Goal: Task Accomplishment & Management: Use online tool/utility

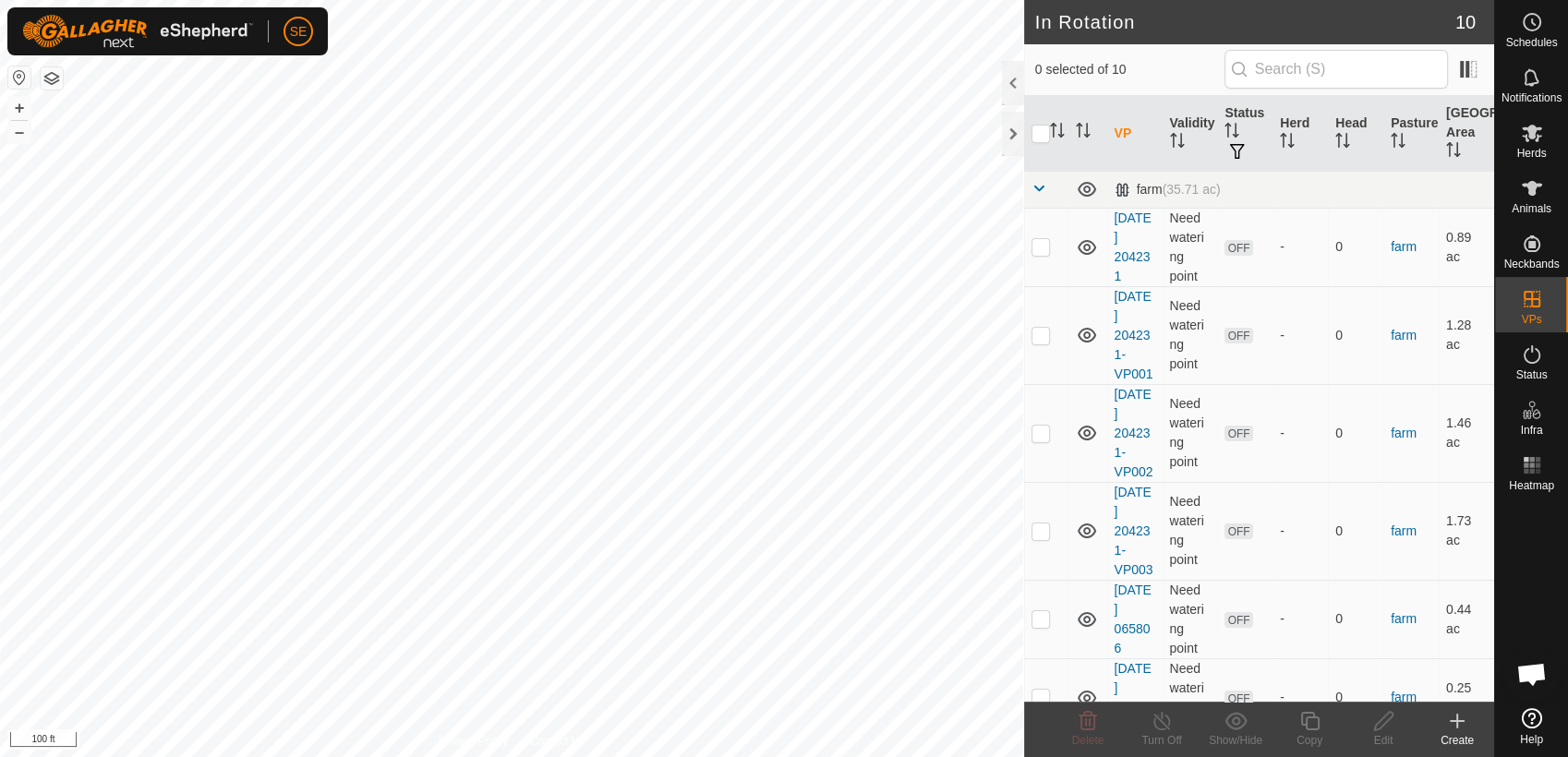
scroll to position [1479, 0]
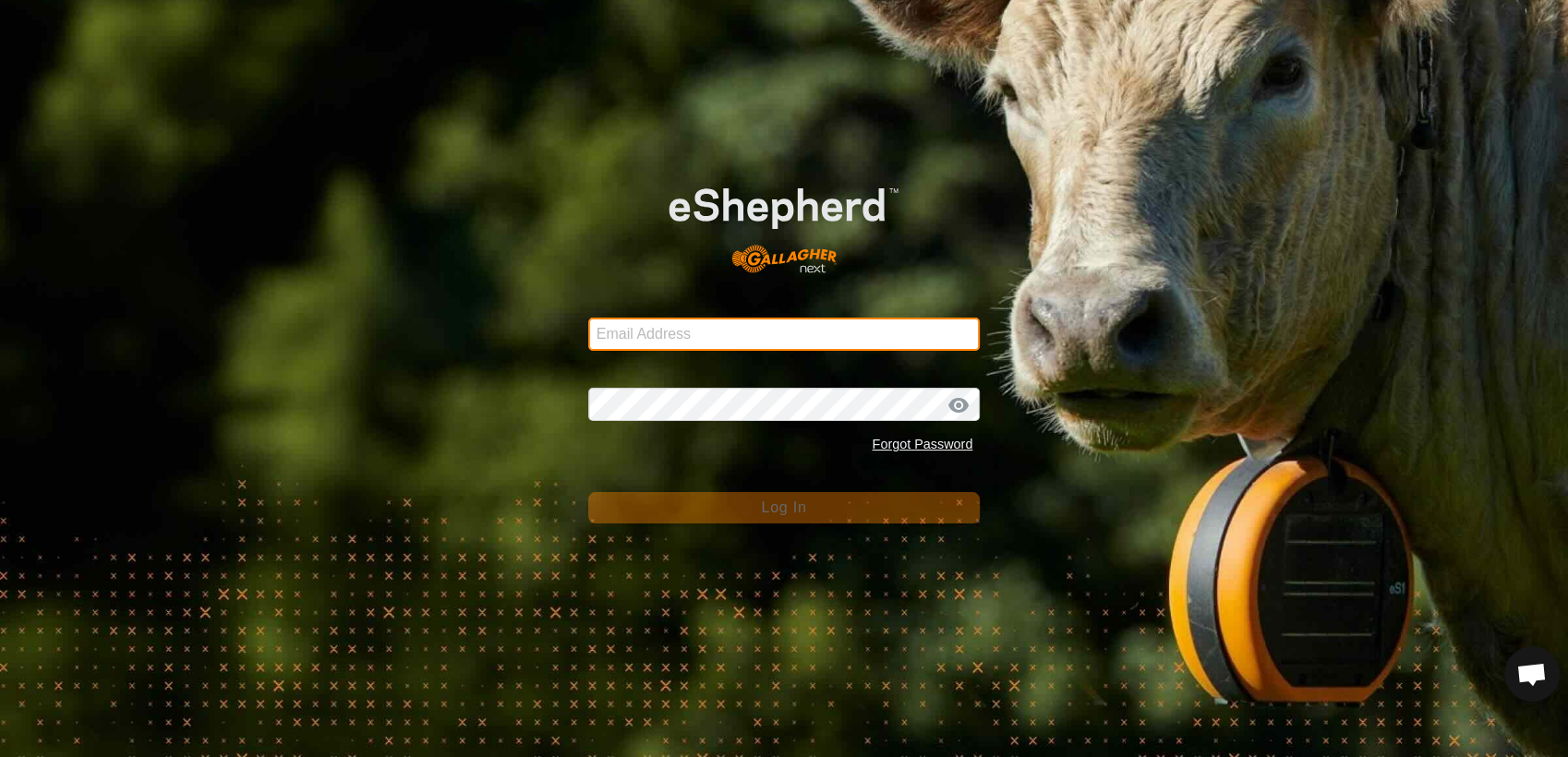
type input "severson42@live.com"
drag, startPoint x: 736, startPoint y: 363, endPoint x: 726, endPoint y: 342, distance: 23.3
click at [729, 339] on input "severson42@live.com" at bounding box center [784, 334] width 392 height 33
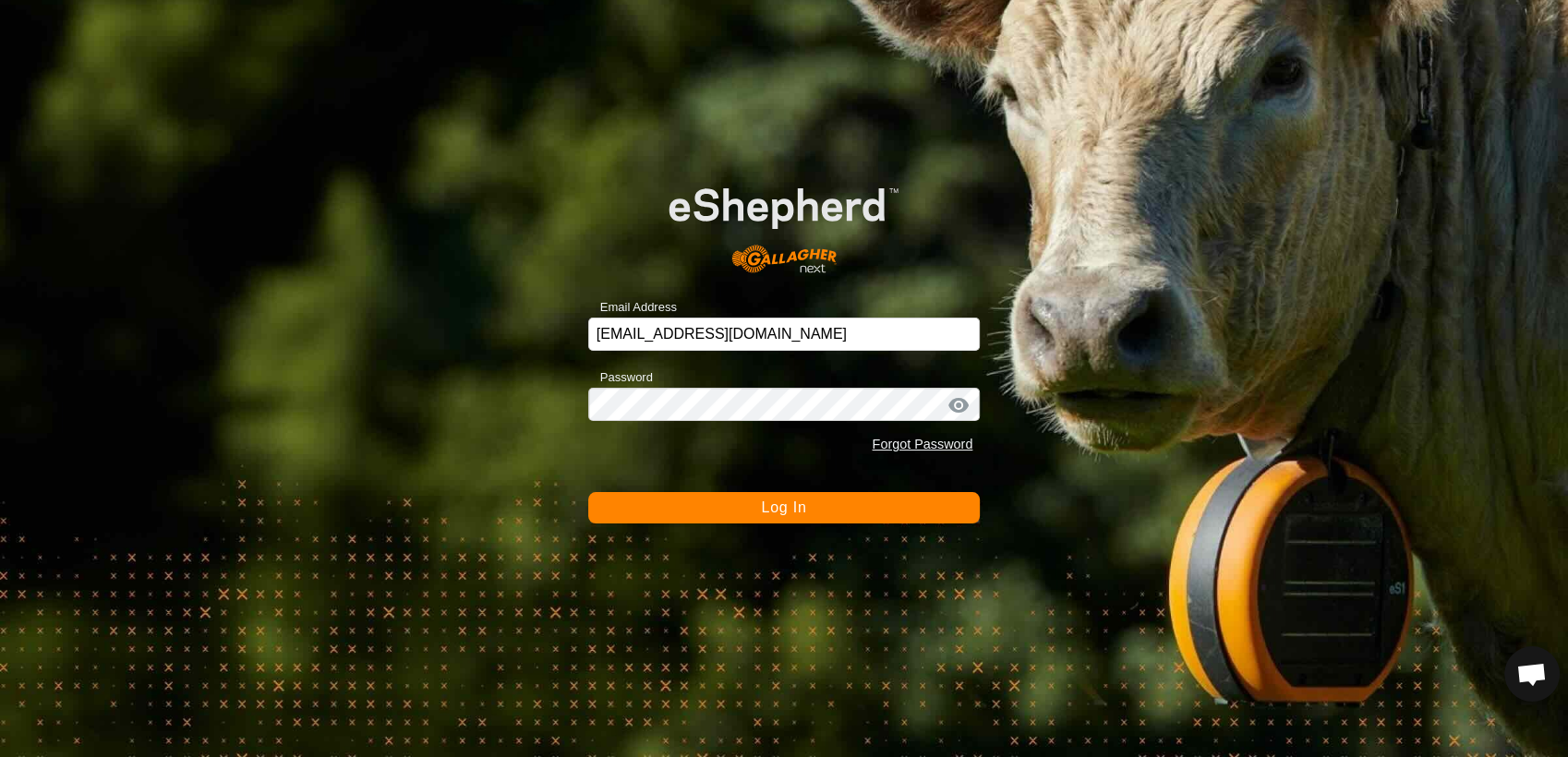
click at [706, 513] on button "Log In" at bounding box center [784, 507] width 392 height 31
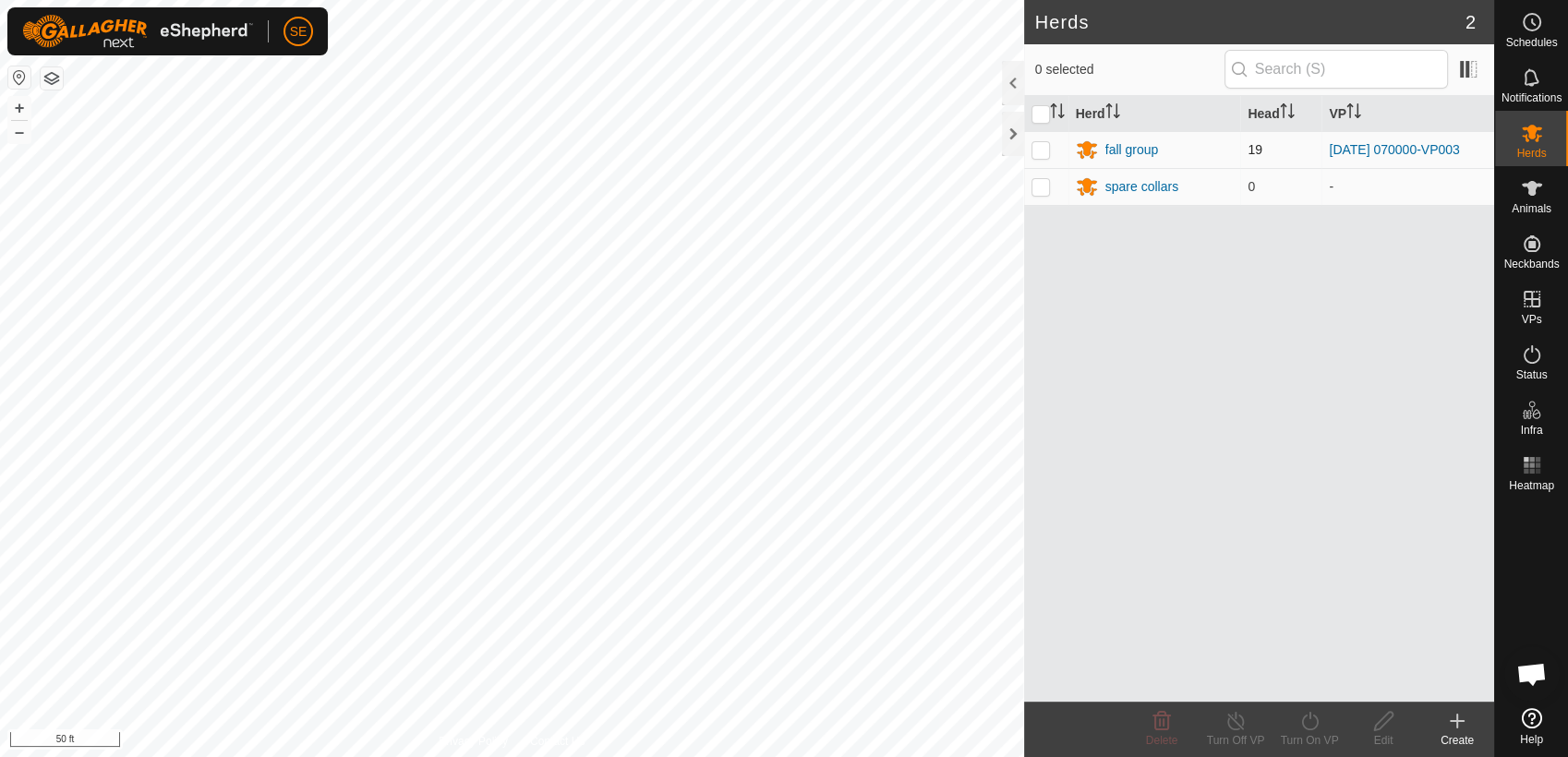
click at [1037, 145] on p-checkbox at bounding box center [1040, 150] width 19 height 15
checkbox input "true"
click at [1310, 726] on icon at bounding box center [1309, 721] width 24 height 23
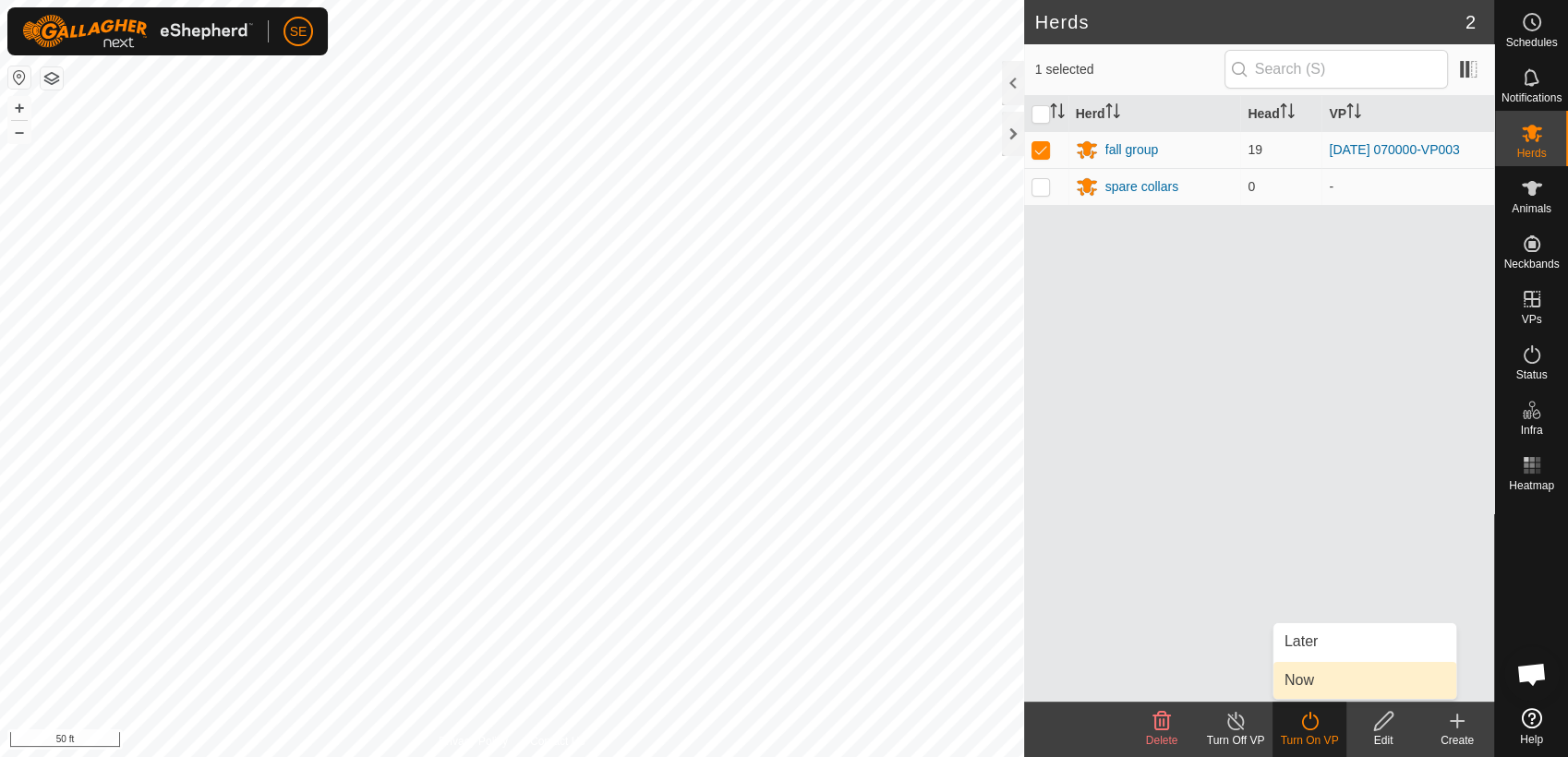
click at [1319, 681] on link "Now" at bounding box center [1364, 680] width 182 height 37
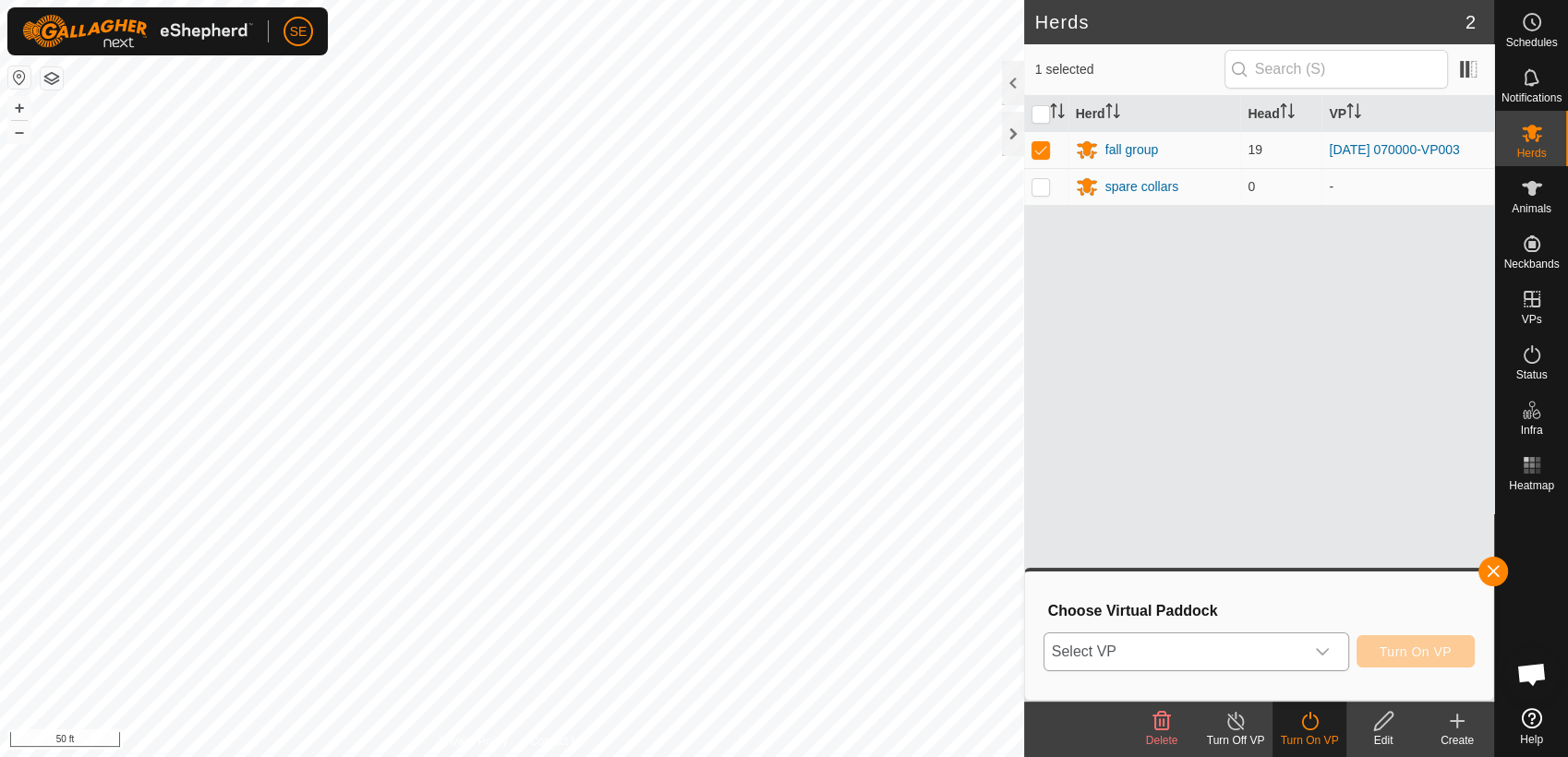
click at [1326, 656] on icon "dropdown trigger" at bounding box center [1323, 652] width 15 height 15
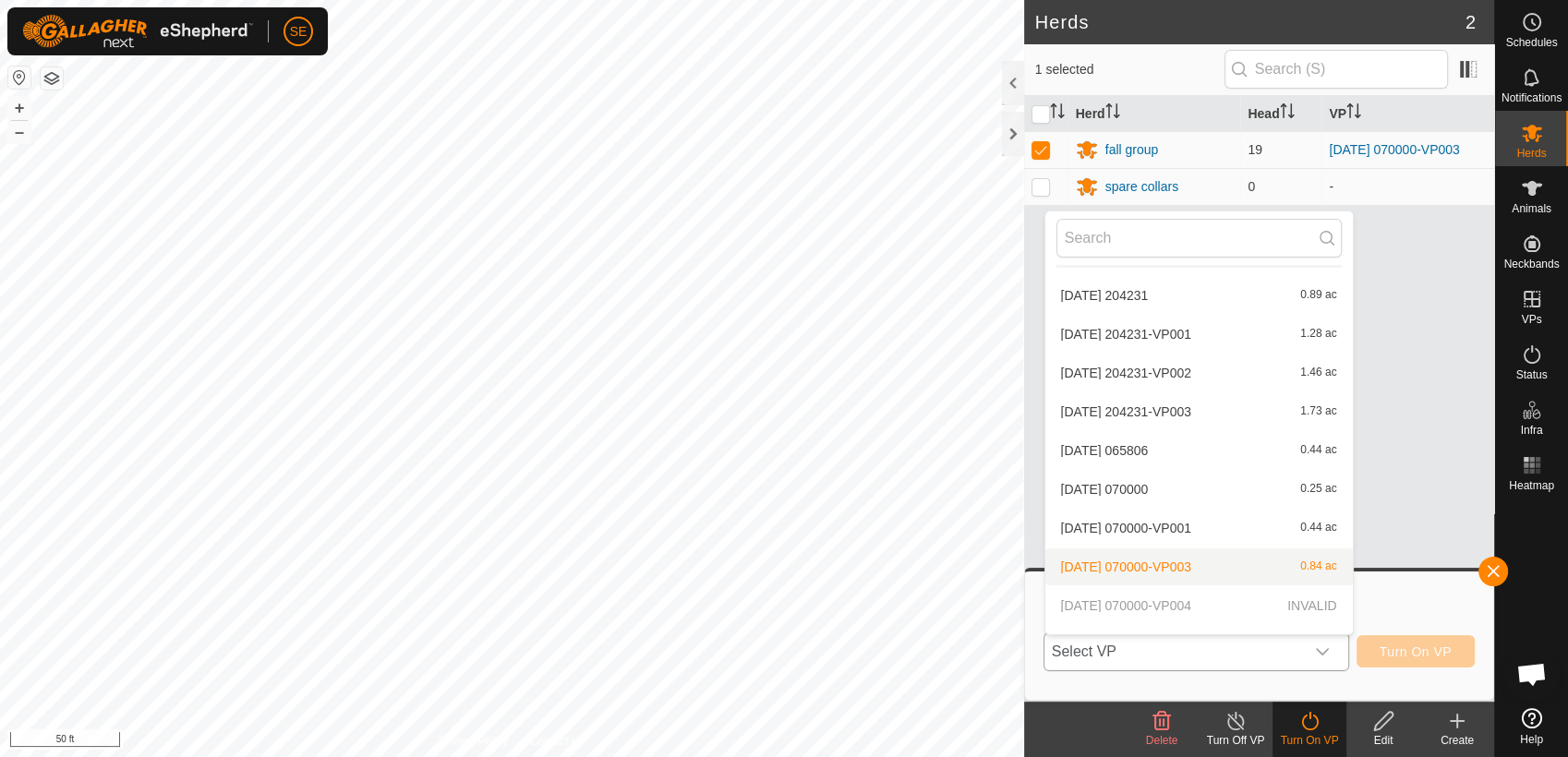
scroll to position [59, 0]
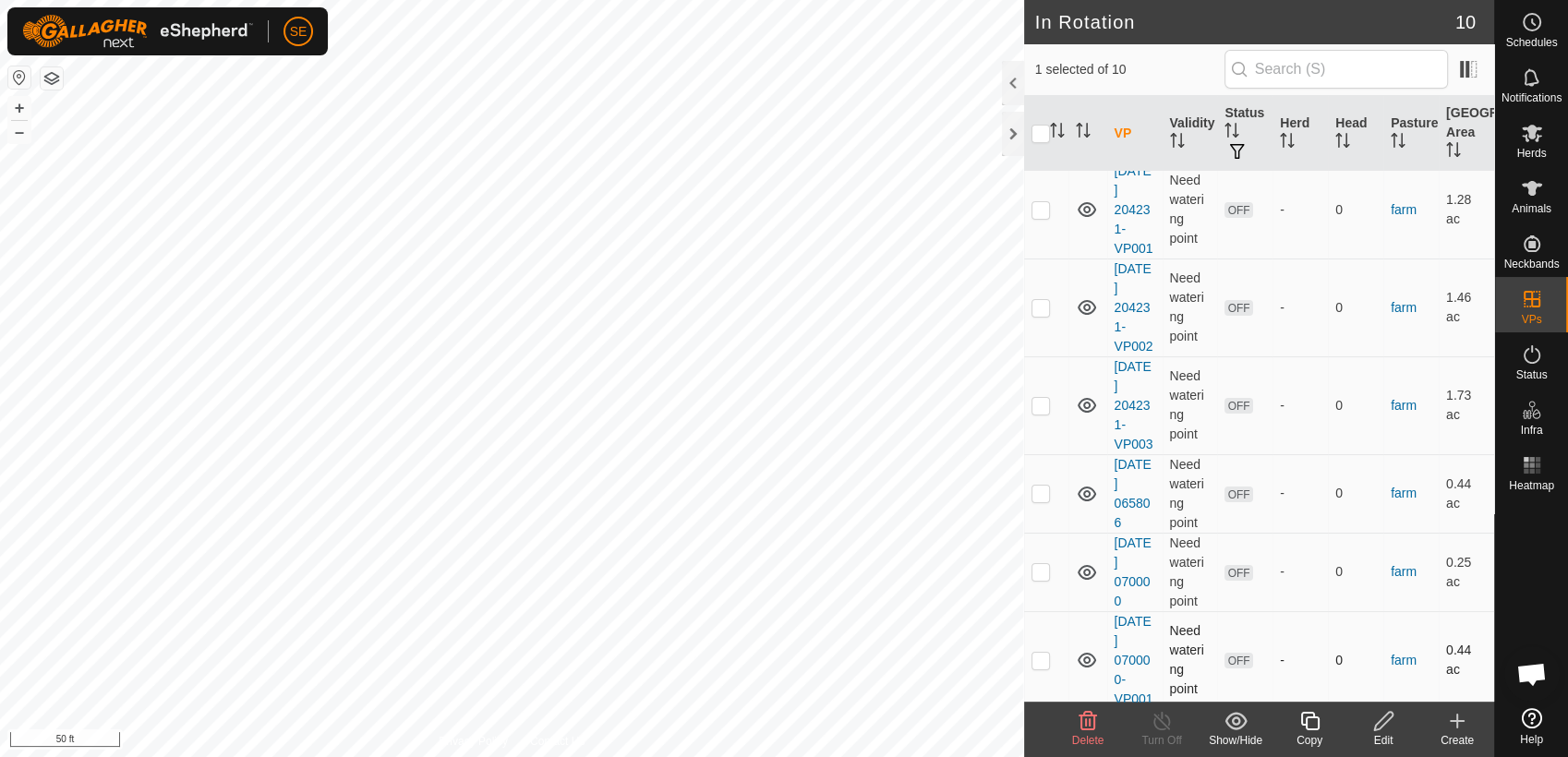
scroll to position [424, 0]
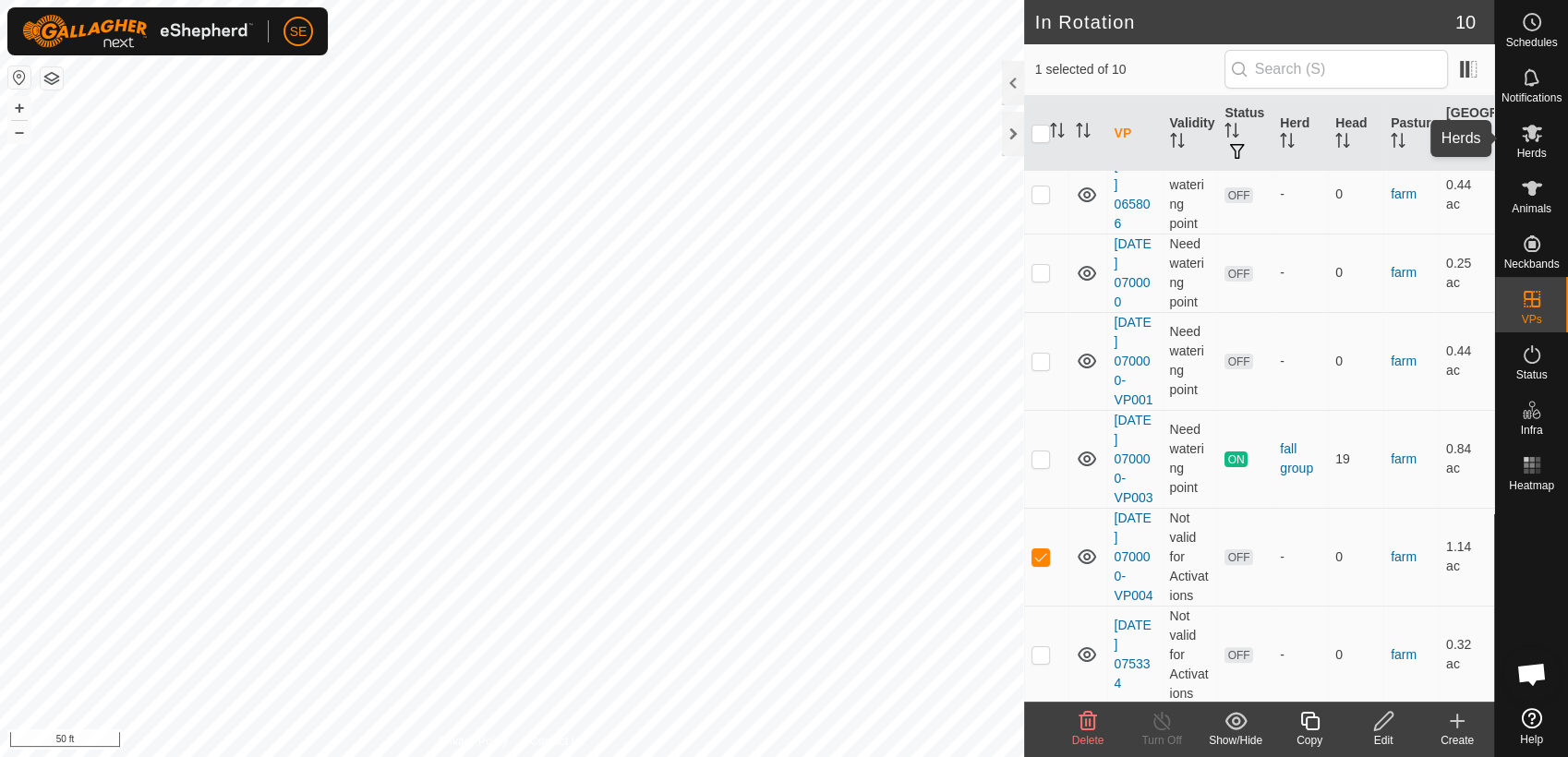
click at [1528, 140] on icon at bounding box center [1531, 134] width 23 height 23
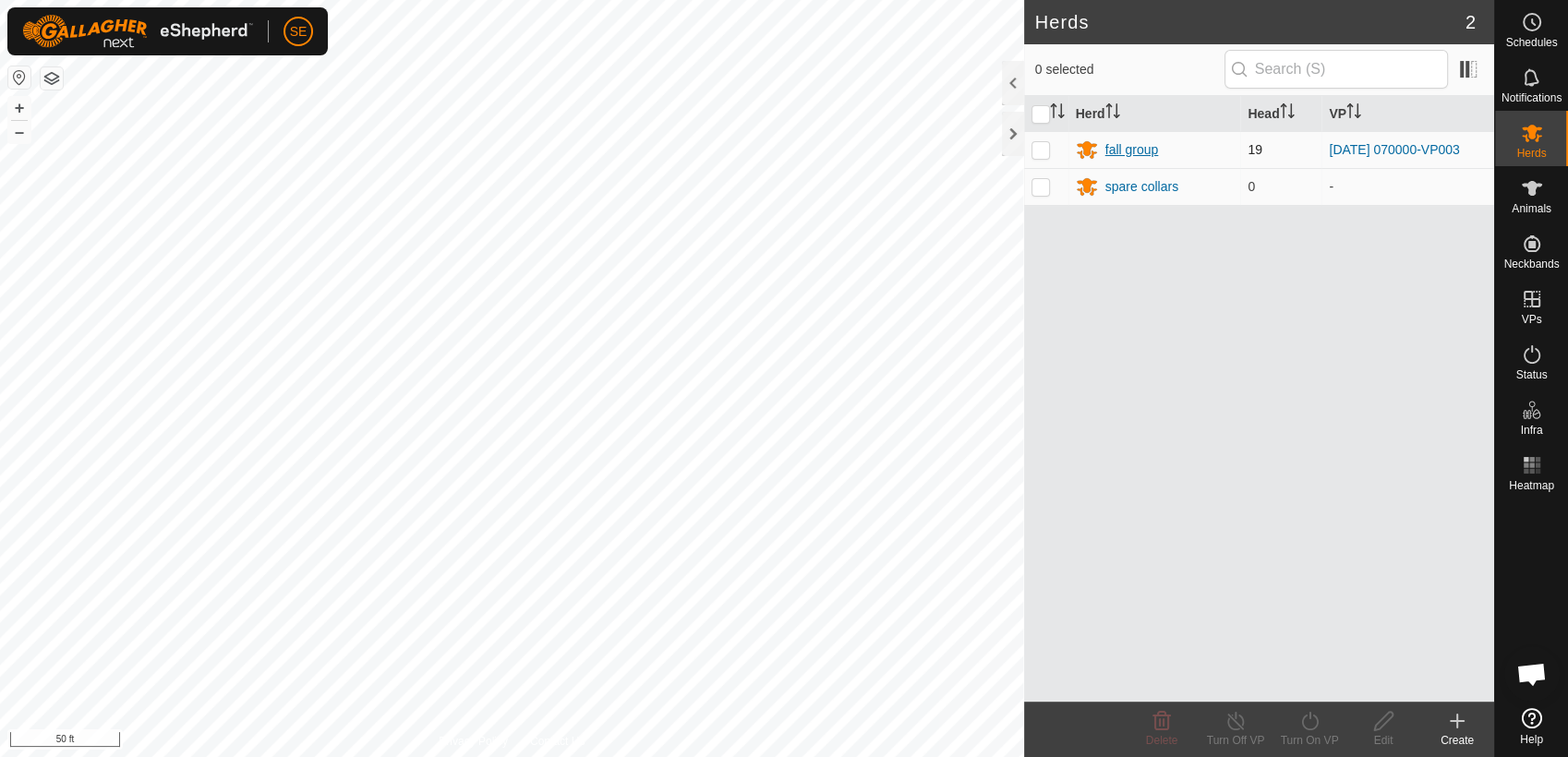
click at [1117, 148] on div "fall group" at bounding box center [1132, 150] width 54 height 20
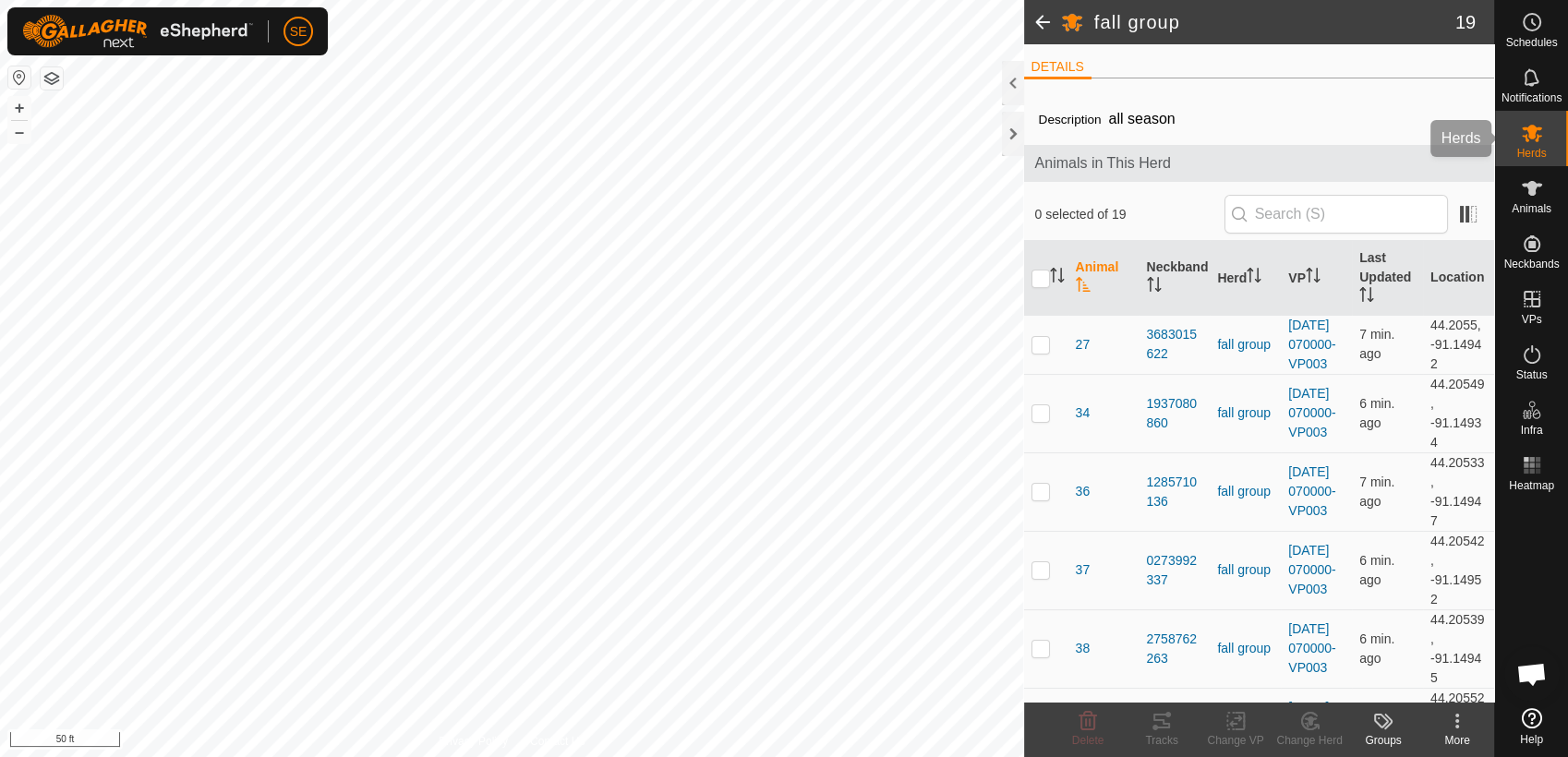
click at [1544, 135] on es-mob-svg-icon at bounding box center [1531, 133] width 33 height 29
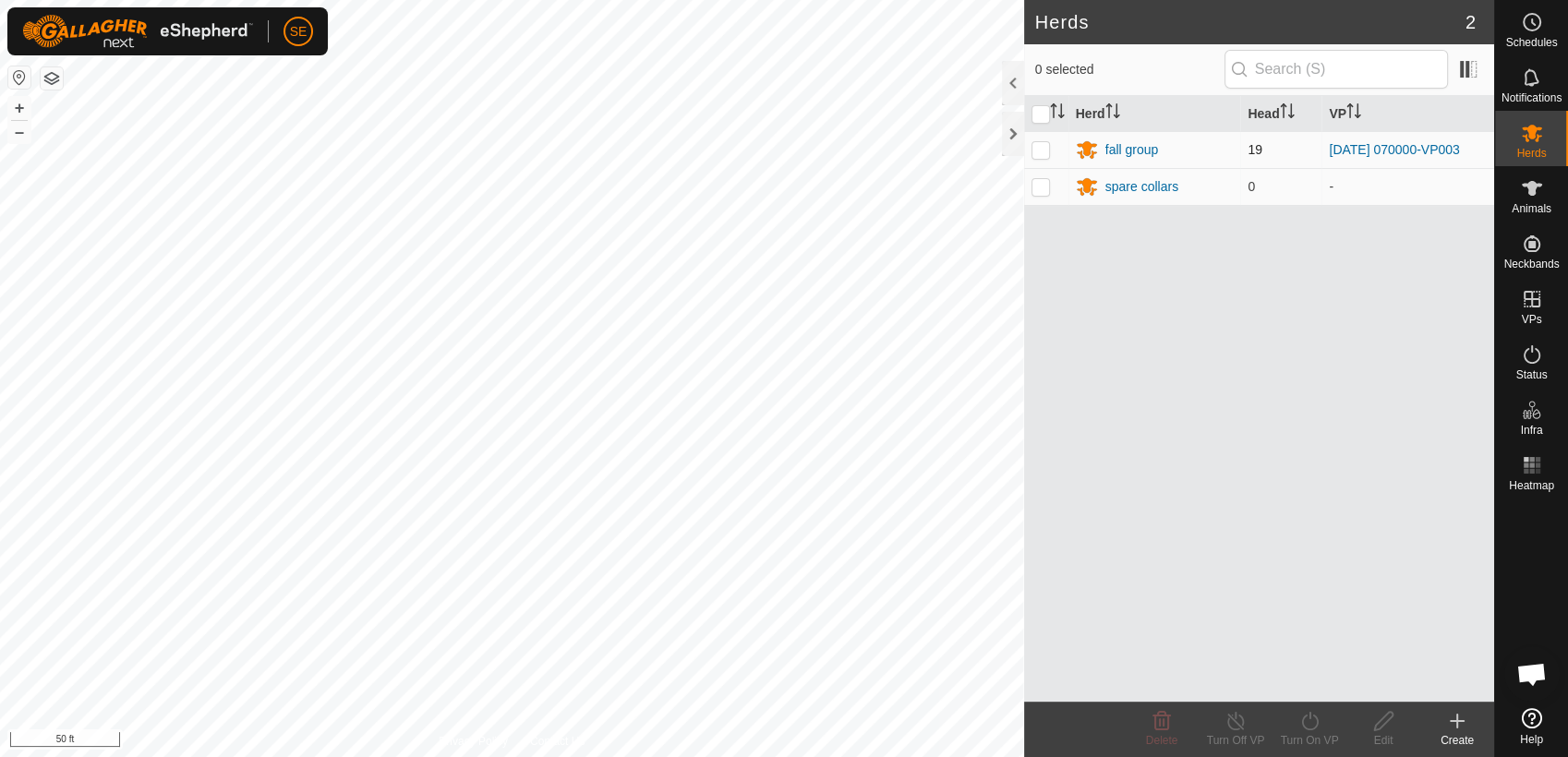
click at [1041, 144] on p-checkbox at bounding box center [1040, 150] width 19 height 15
checkbox input "true"
click at [1315, 720] on icon at bounding box center [1309, 721] width 24 height 23
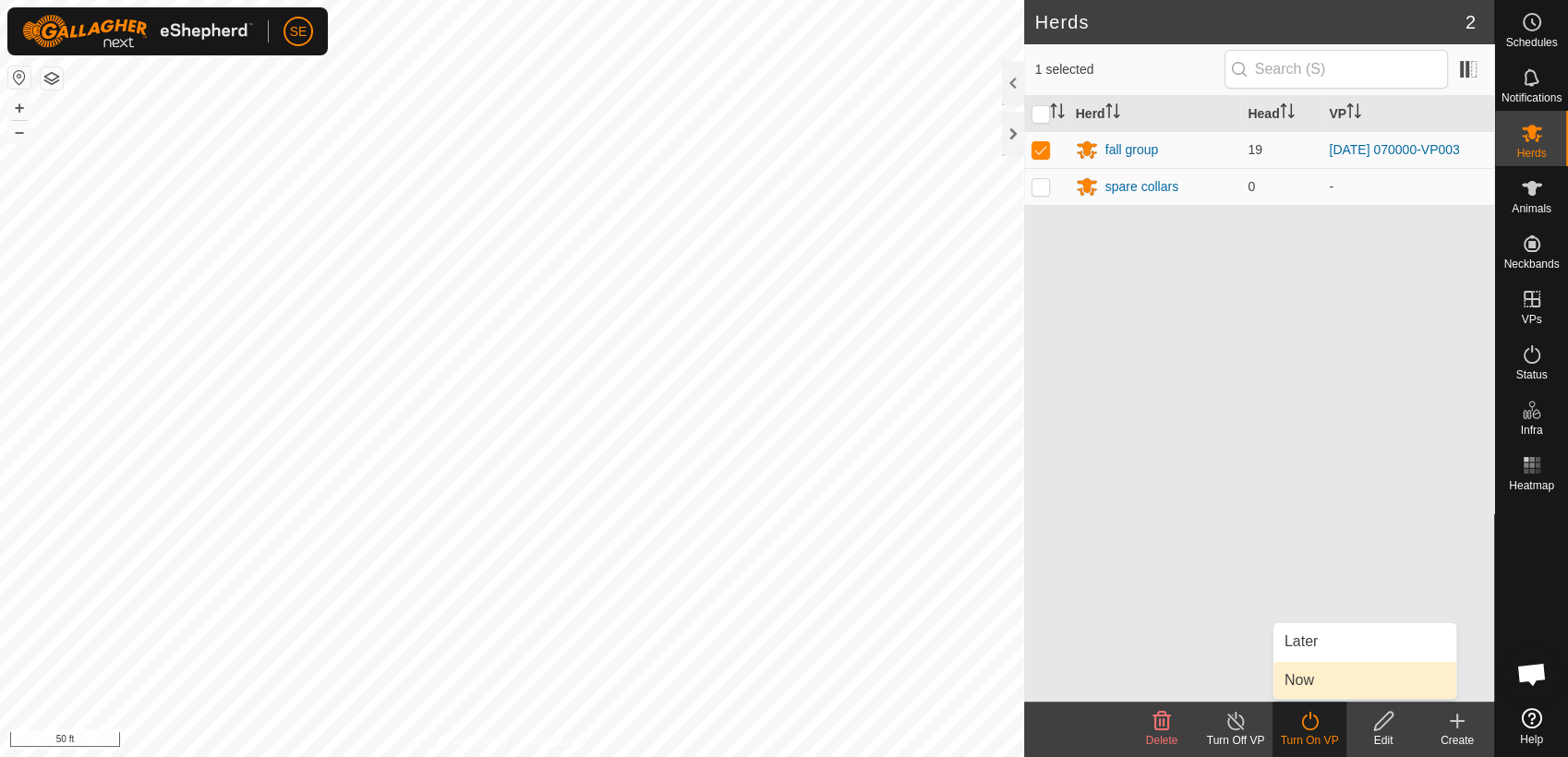
click at [1308, 670] on link "Now" at bounding box center [1364, 680] width 182 height 37
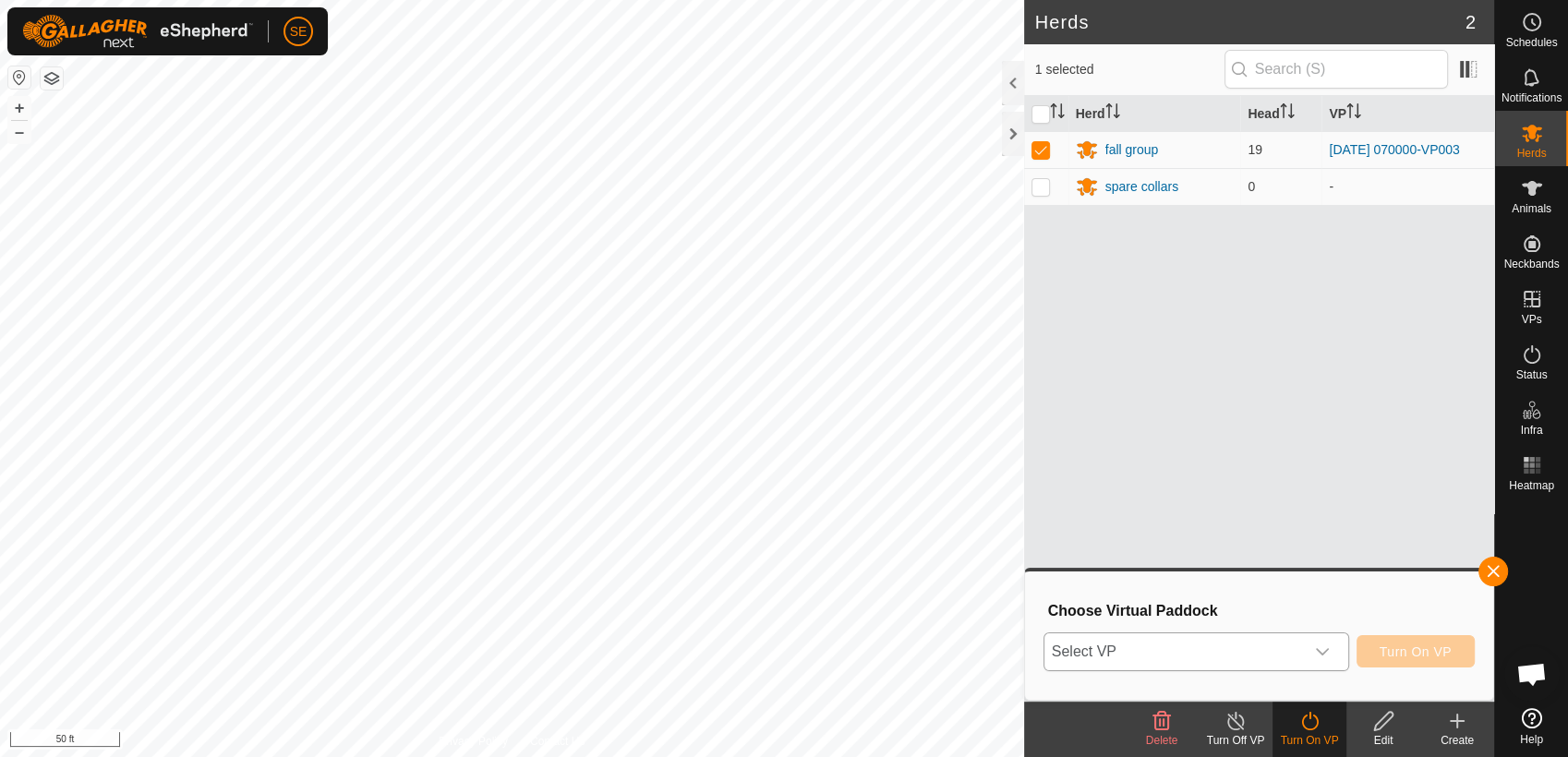
click at [1243, 654] on span "Select VP" at bounding box center [1174, 651] width 260 height 37
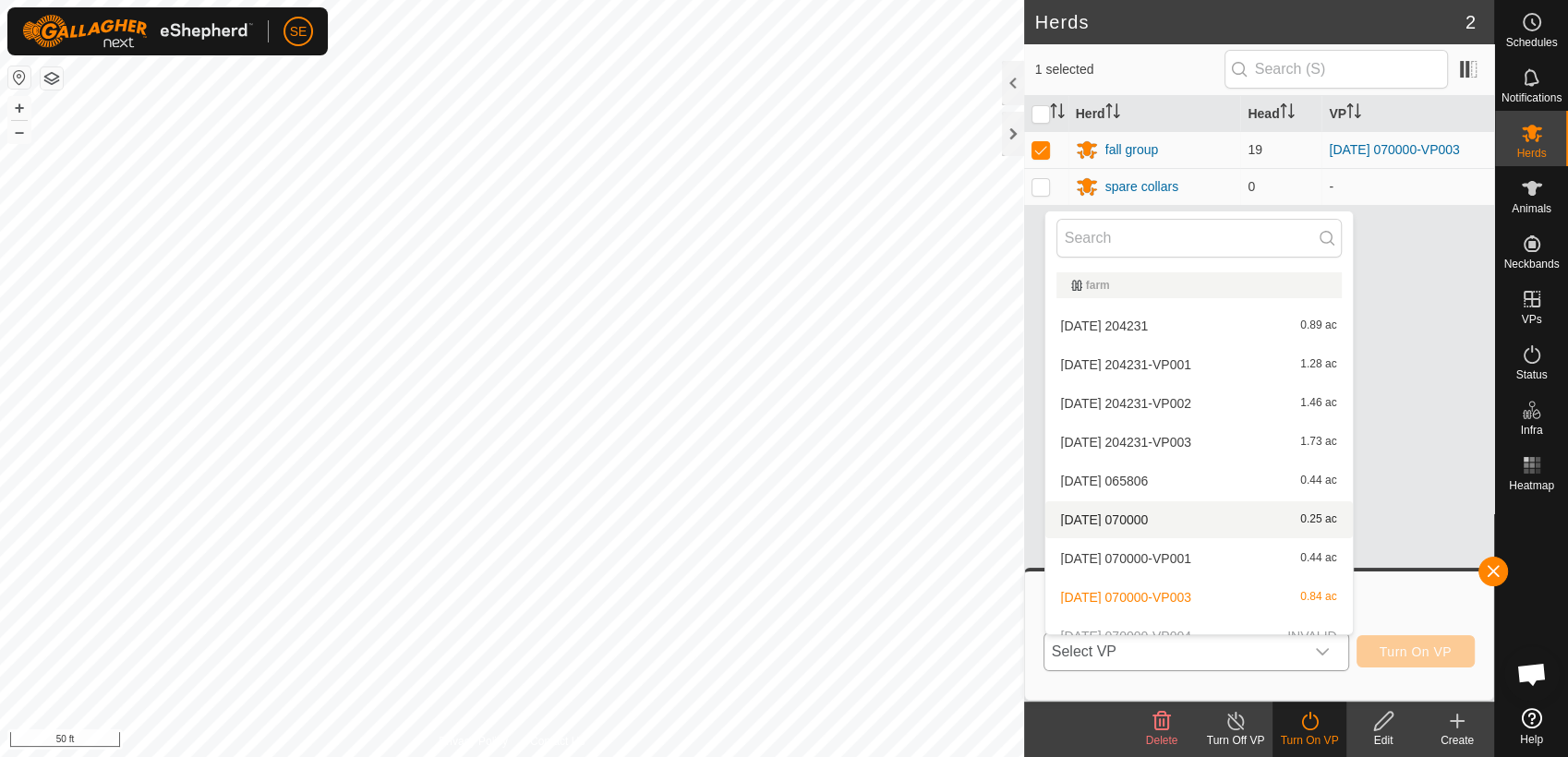
scroll to position [59, 0]
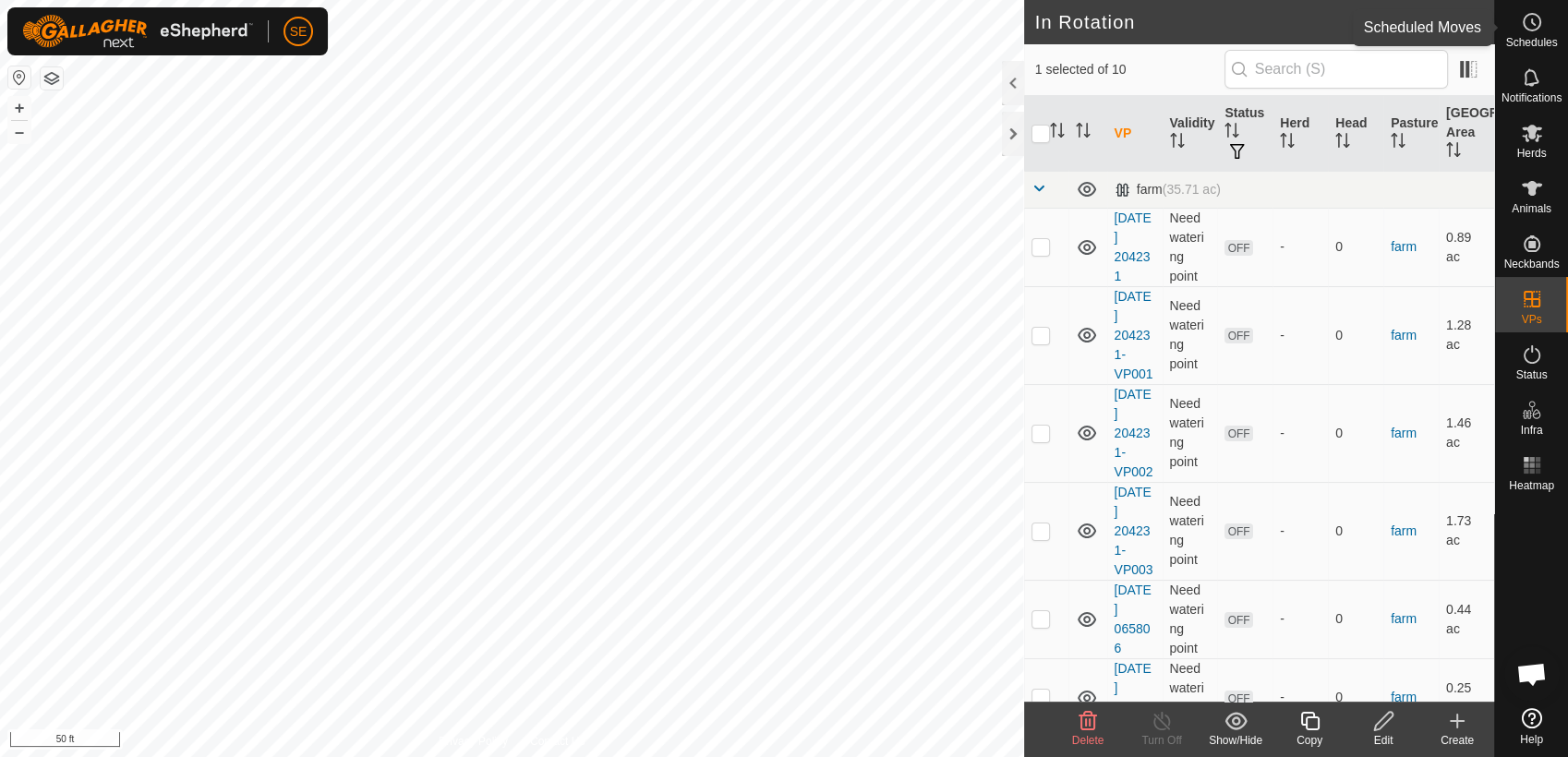
click at [1541, 20] on icon at bounding box center [1531, 23] width 23 height 23
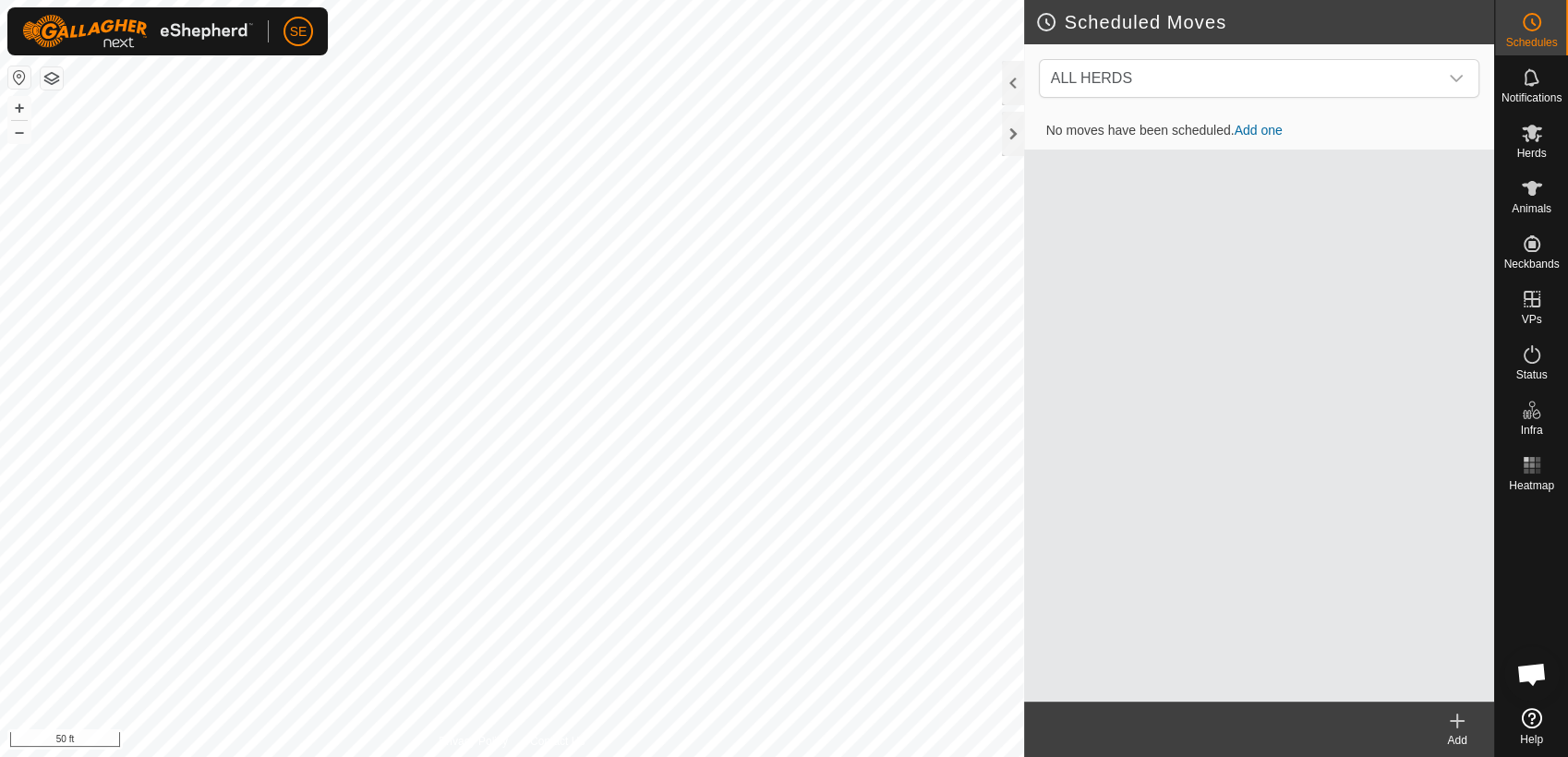
click at [1252, 127] on link "Add one" at bounding box center [1258, 131] width 48 height 15
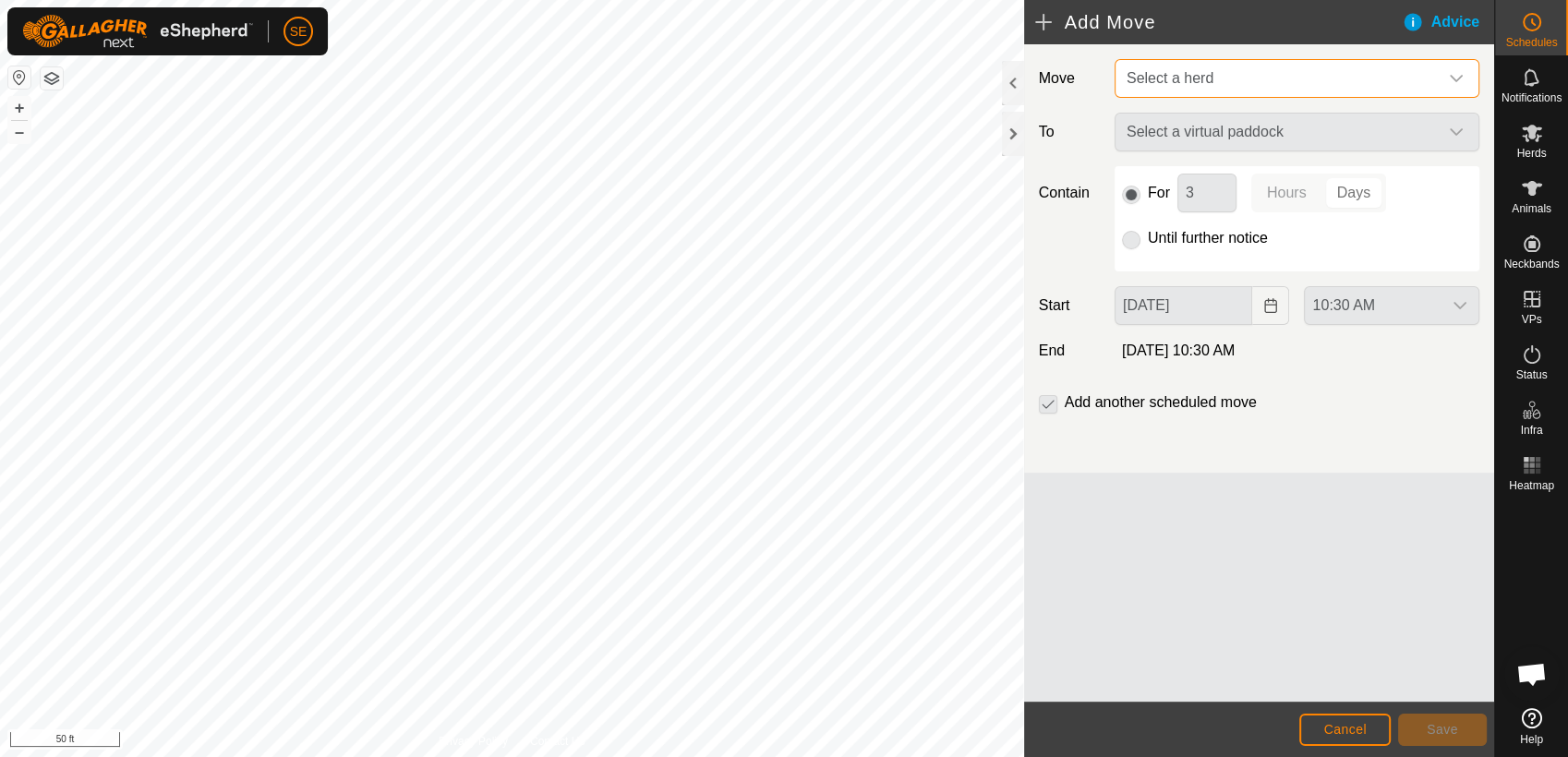
click at [1220, 74] on span "Select a herd" at bounding box center [1278, 78] width 319 height 37
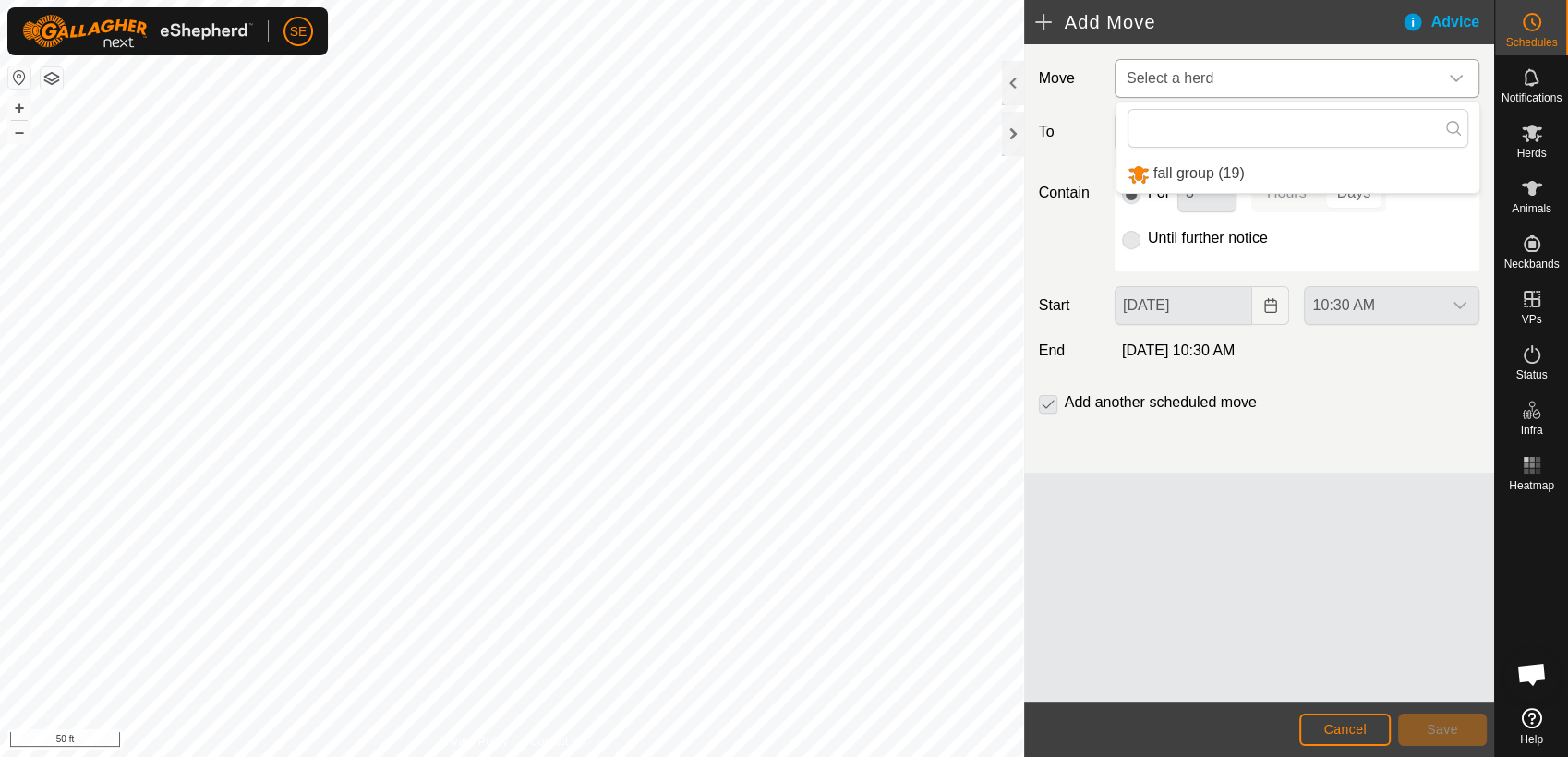
click at [1195, 173] on li "fall group (19)" at bounding box center [1298, 174] width 363 height 38
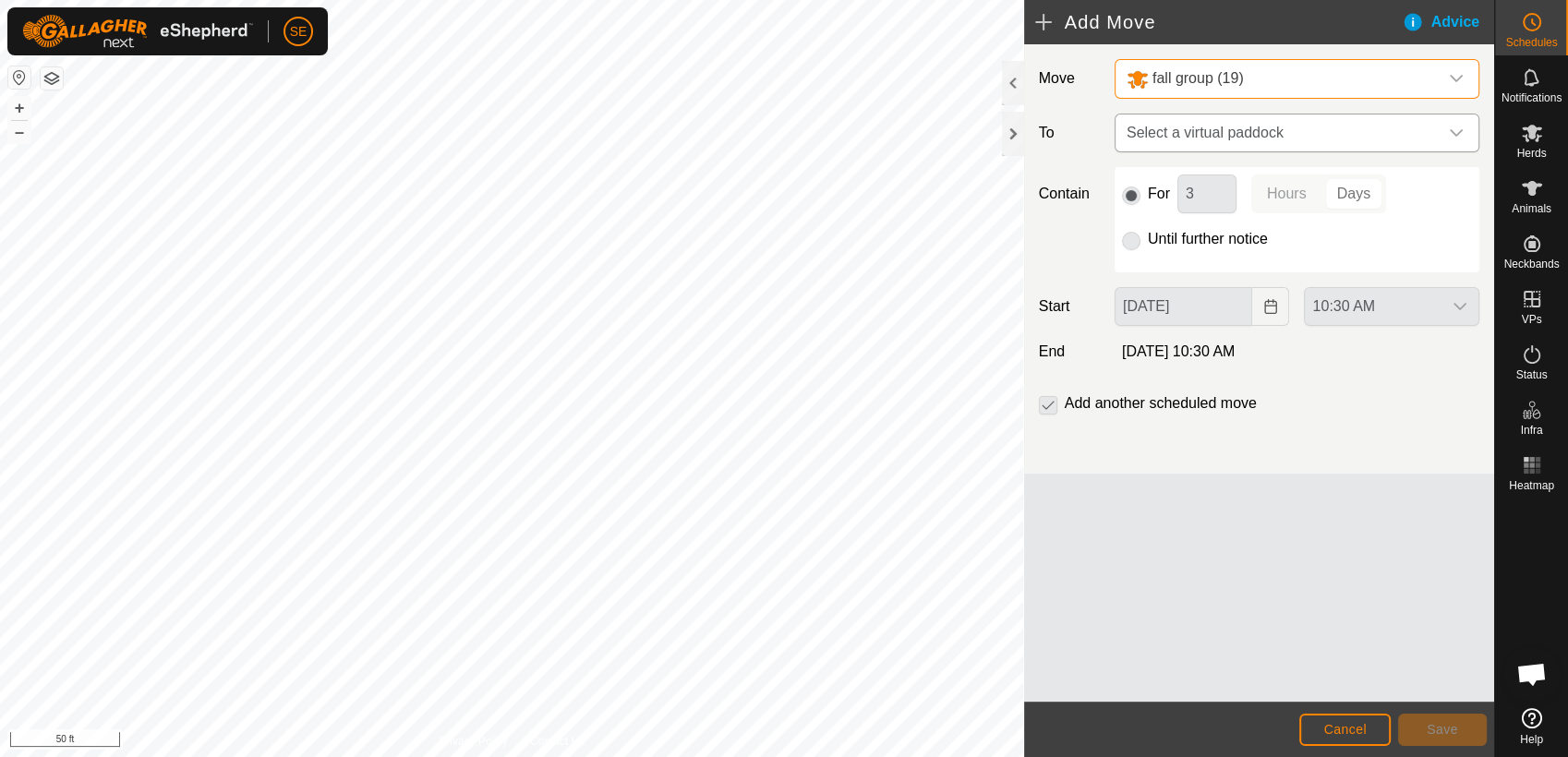
click at [1197, 134] on span "Select a virtual paddock" at bounding box center [1278, 133] width 319 height 37
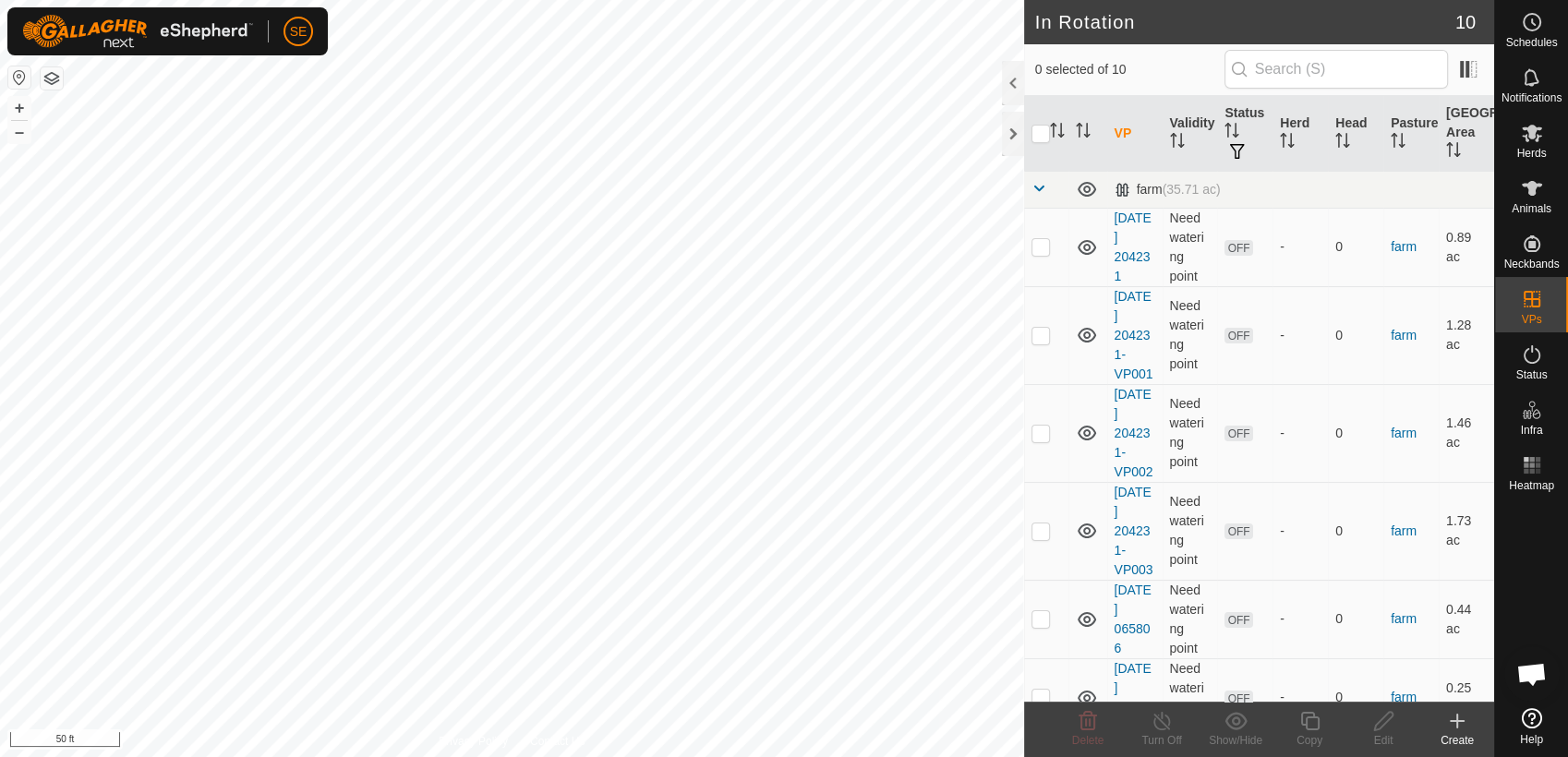
checkbox input "true"
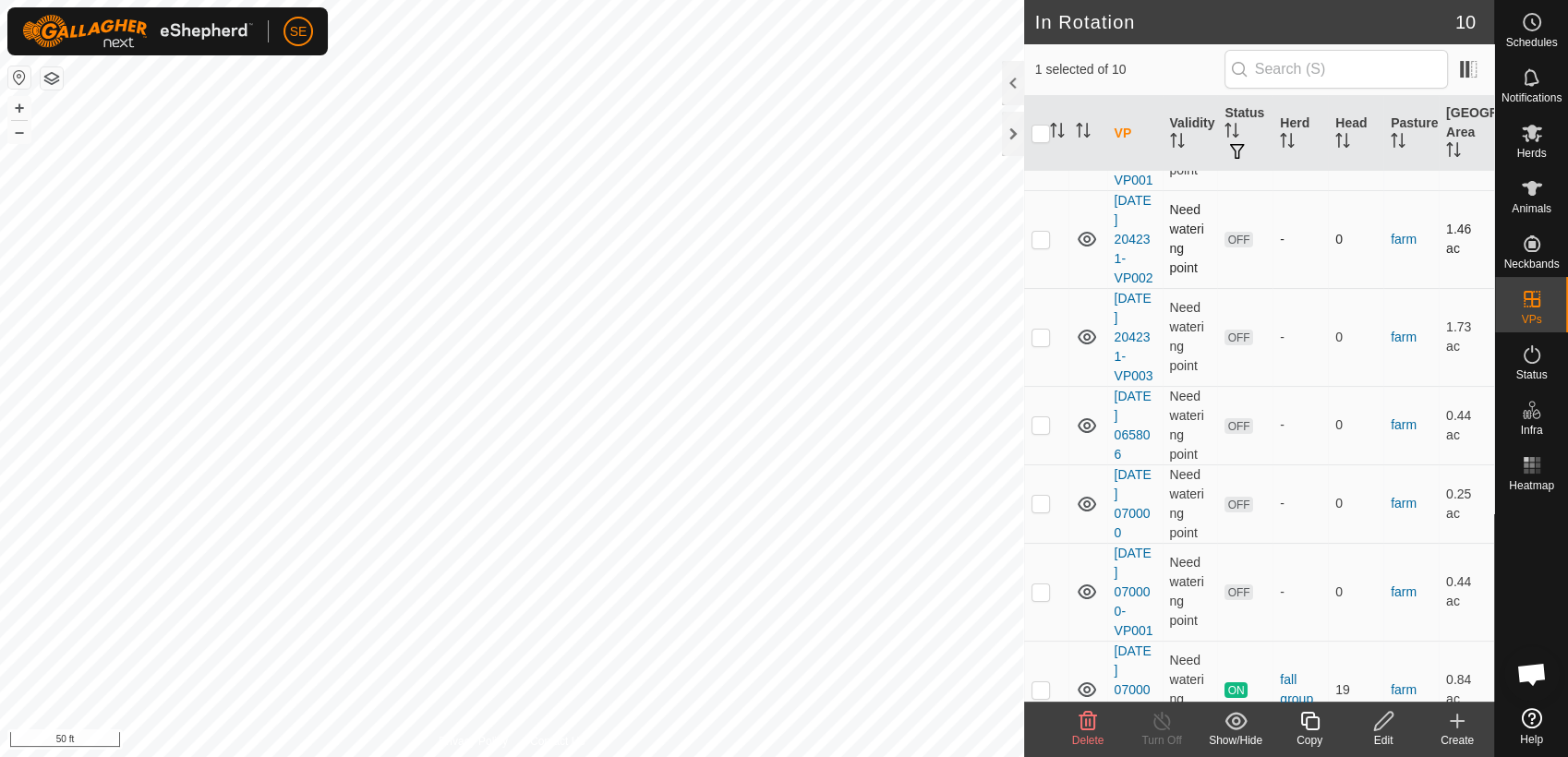
scroll to position [424, 0]
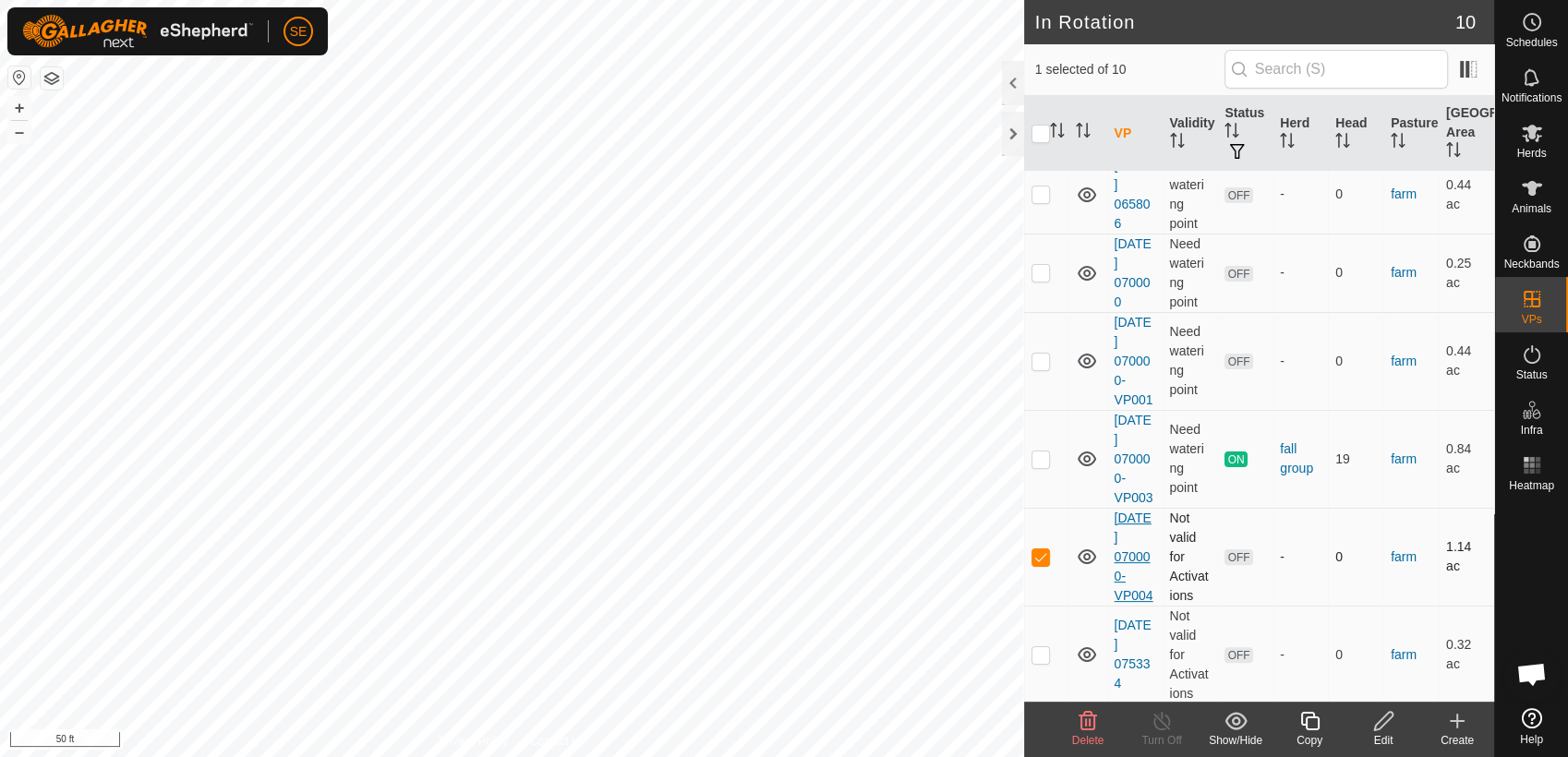
click at [1137, 551] on link "[DATE] 070000-VP004" at bounding box center [1133, 557] width 39 height 92
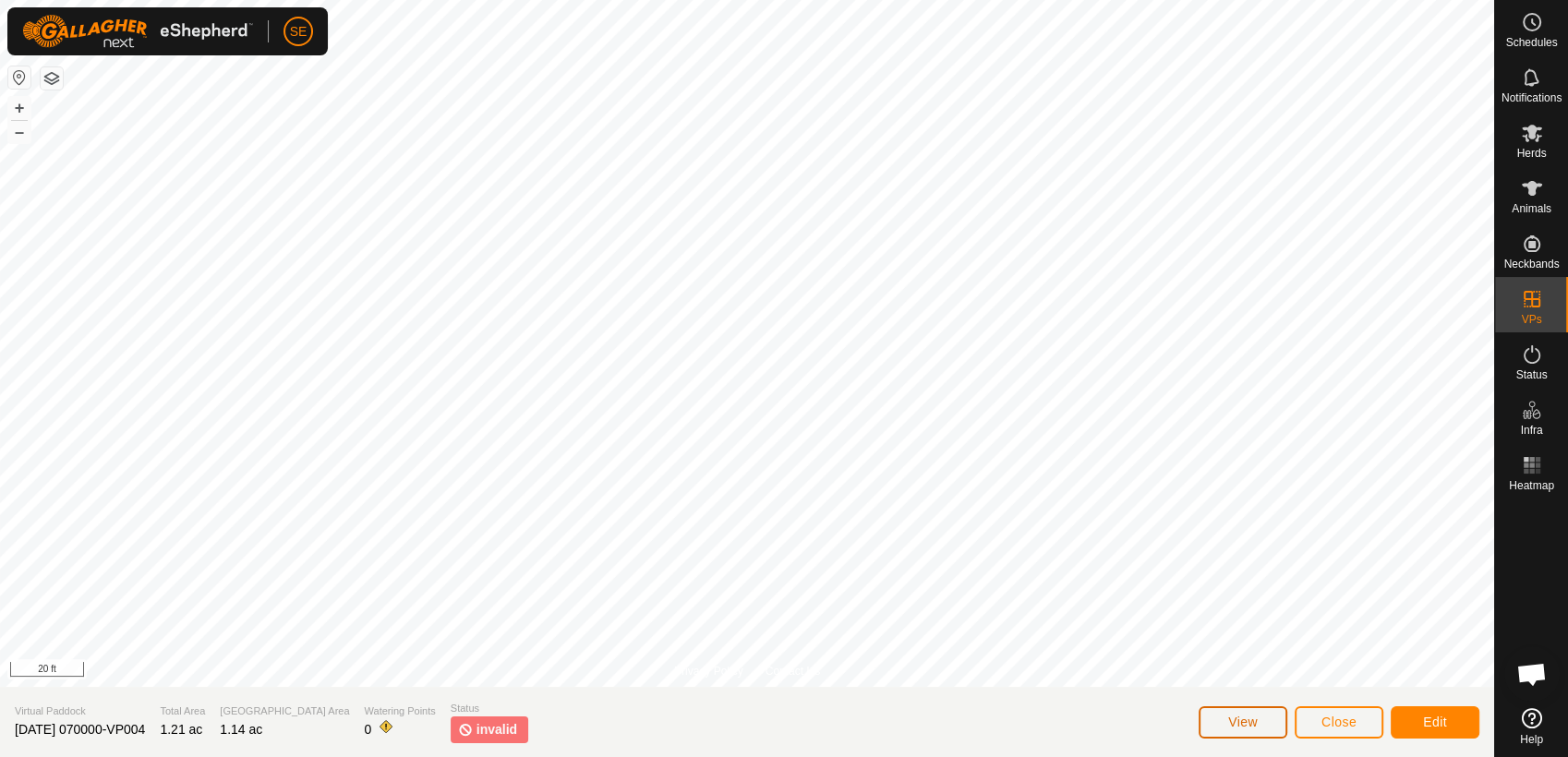
click at [1219, 718] on button "View" at bounding box center [1243, 722] width 88 height 32
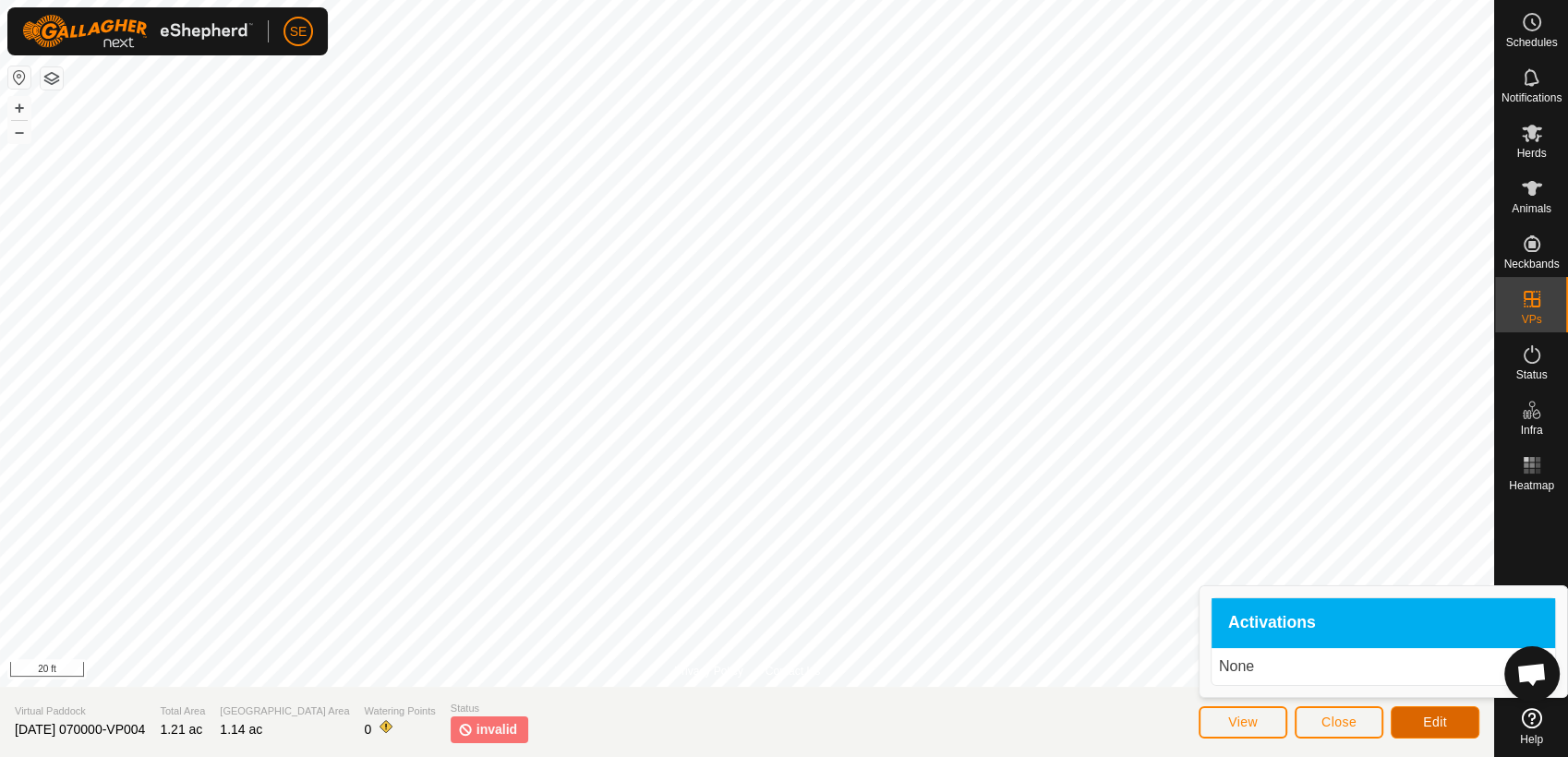
click at [1442, 727] on span "Edit" at bounding box center [1434, 722] width 24 height 15
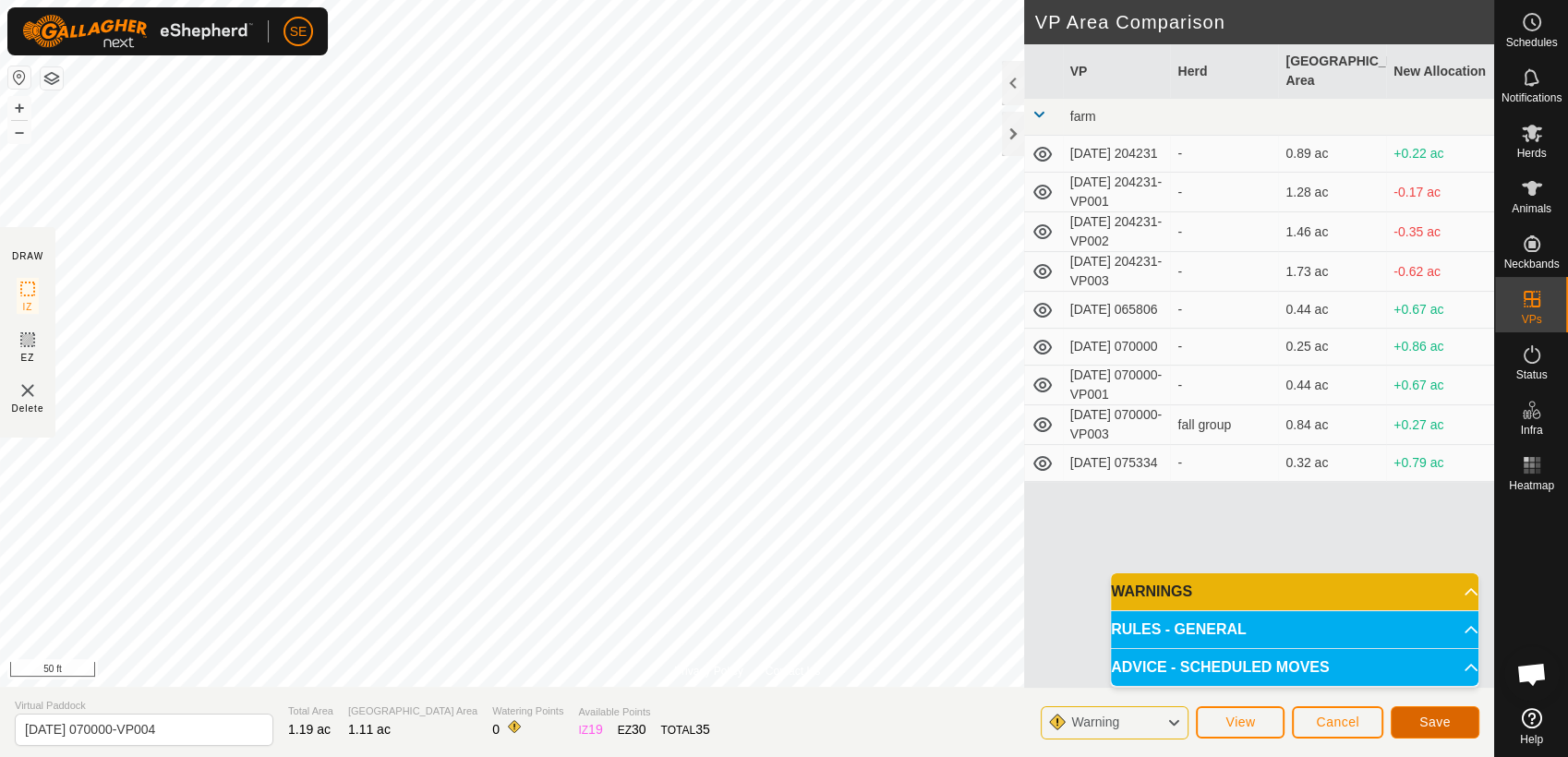
click at [1429, 718] on span "Save" at bounding box center [1434, 722] width 31 height 15
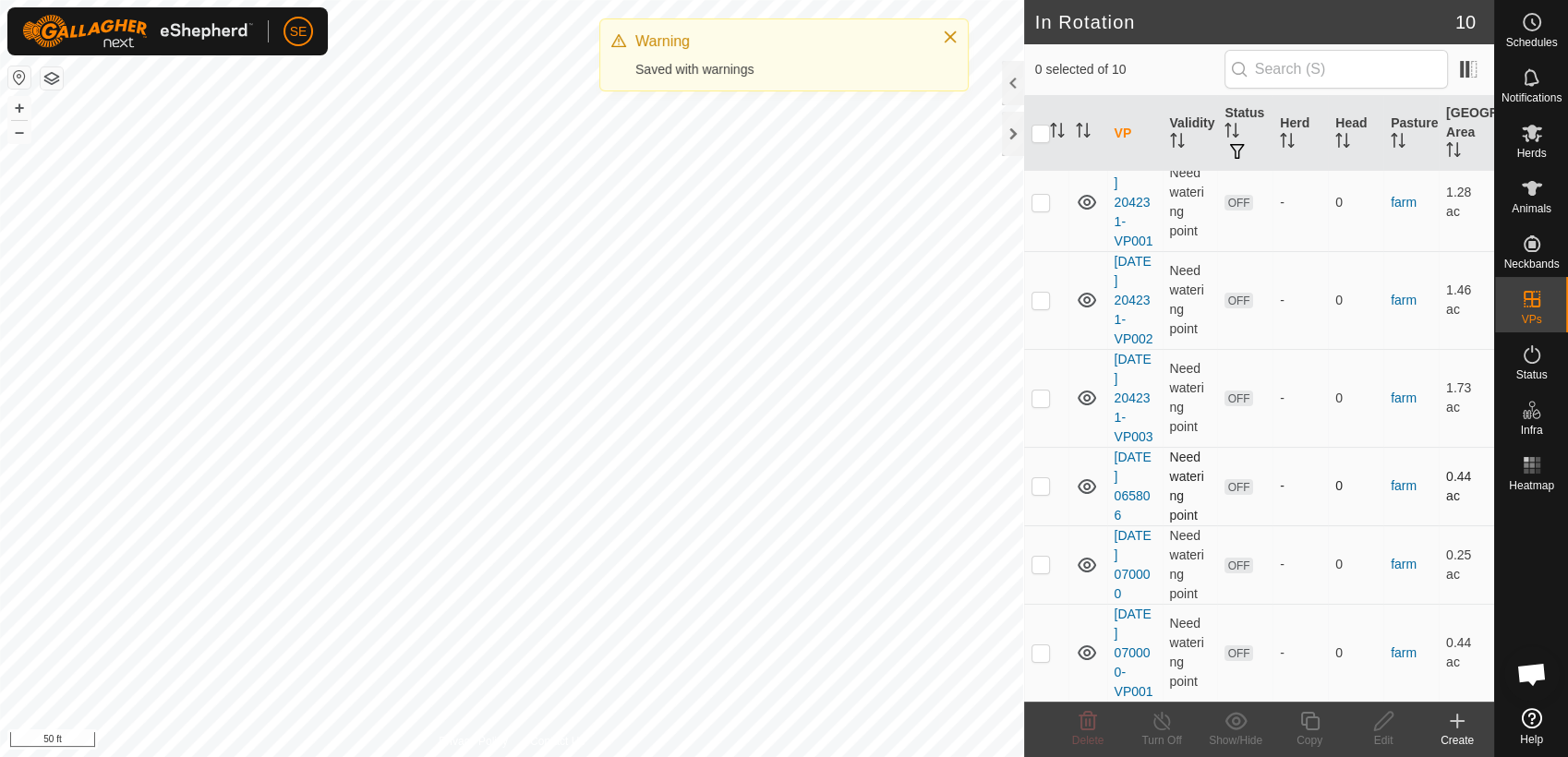
scroll to position [424, 0]
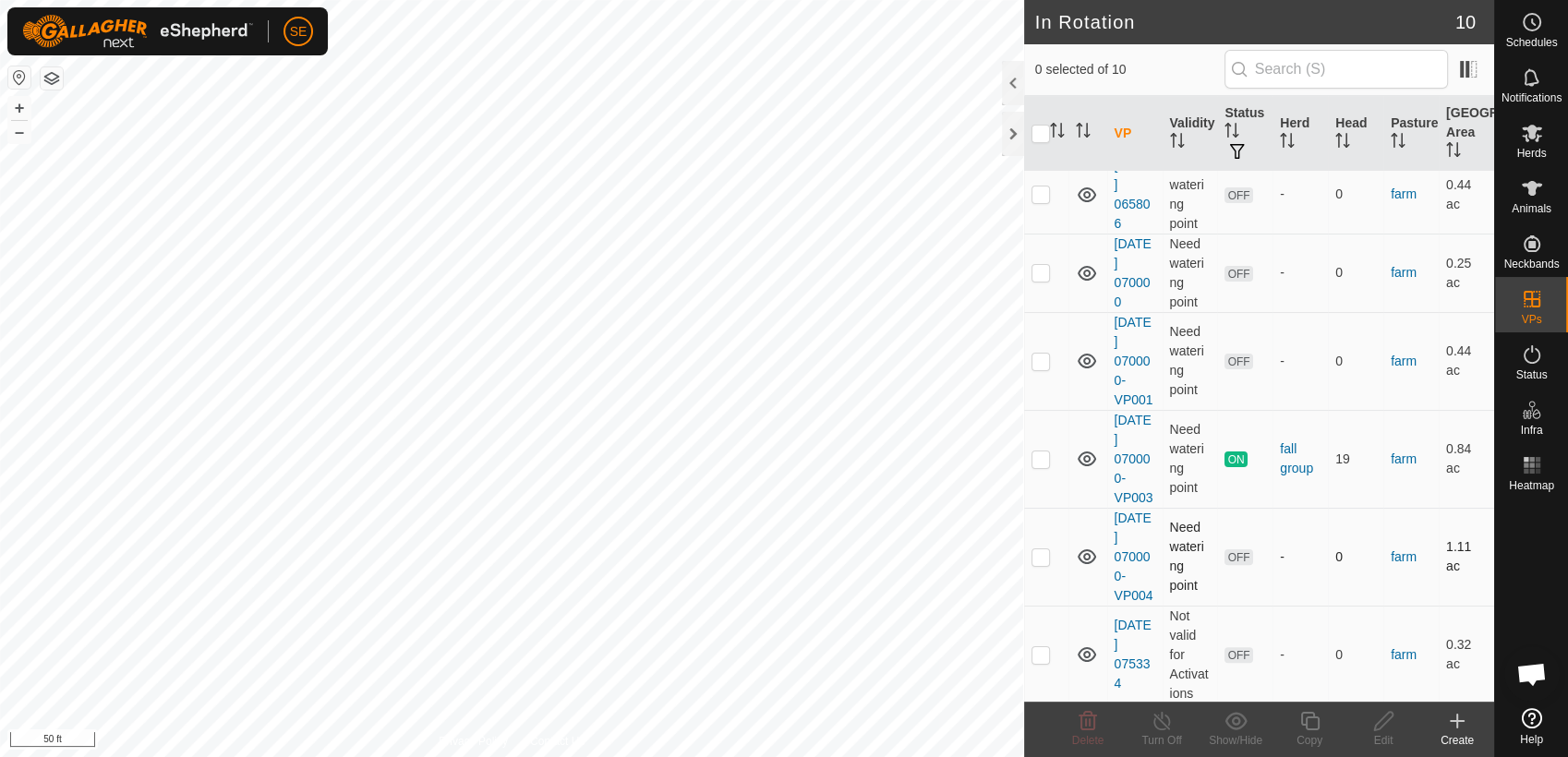
click at [1041, 559] on p-checkbox at bounding box center [1040, 557] width 19 height 15
checkbox input "true"
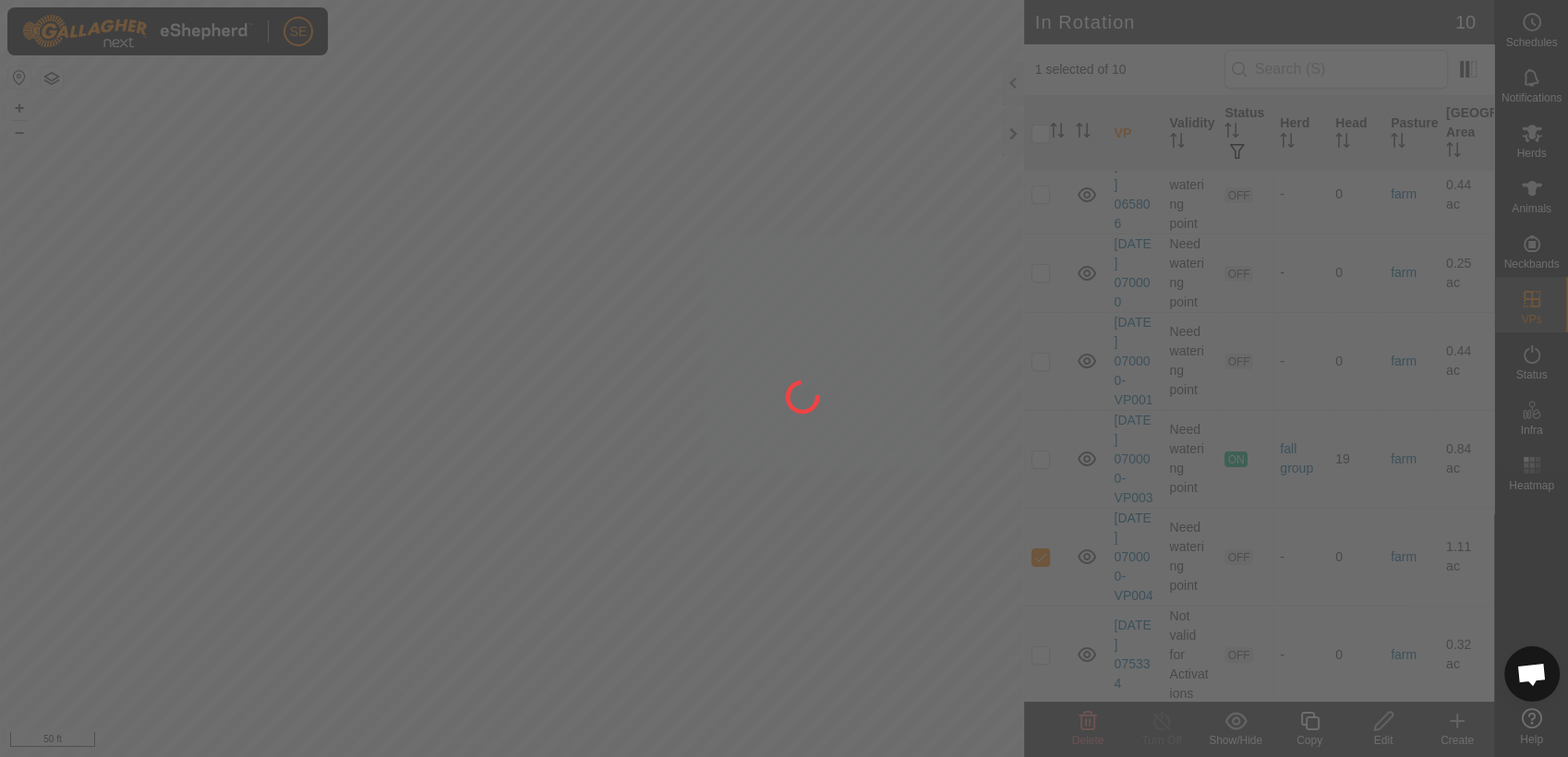
scroll to position [0, 0]
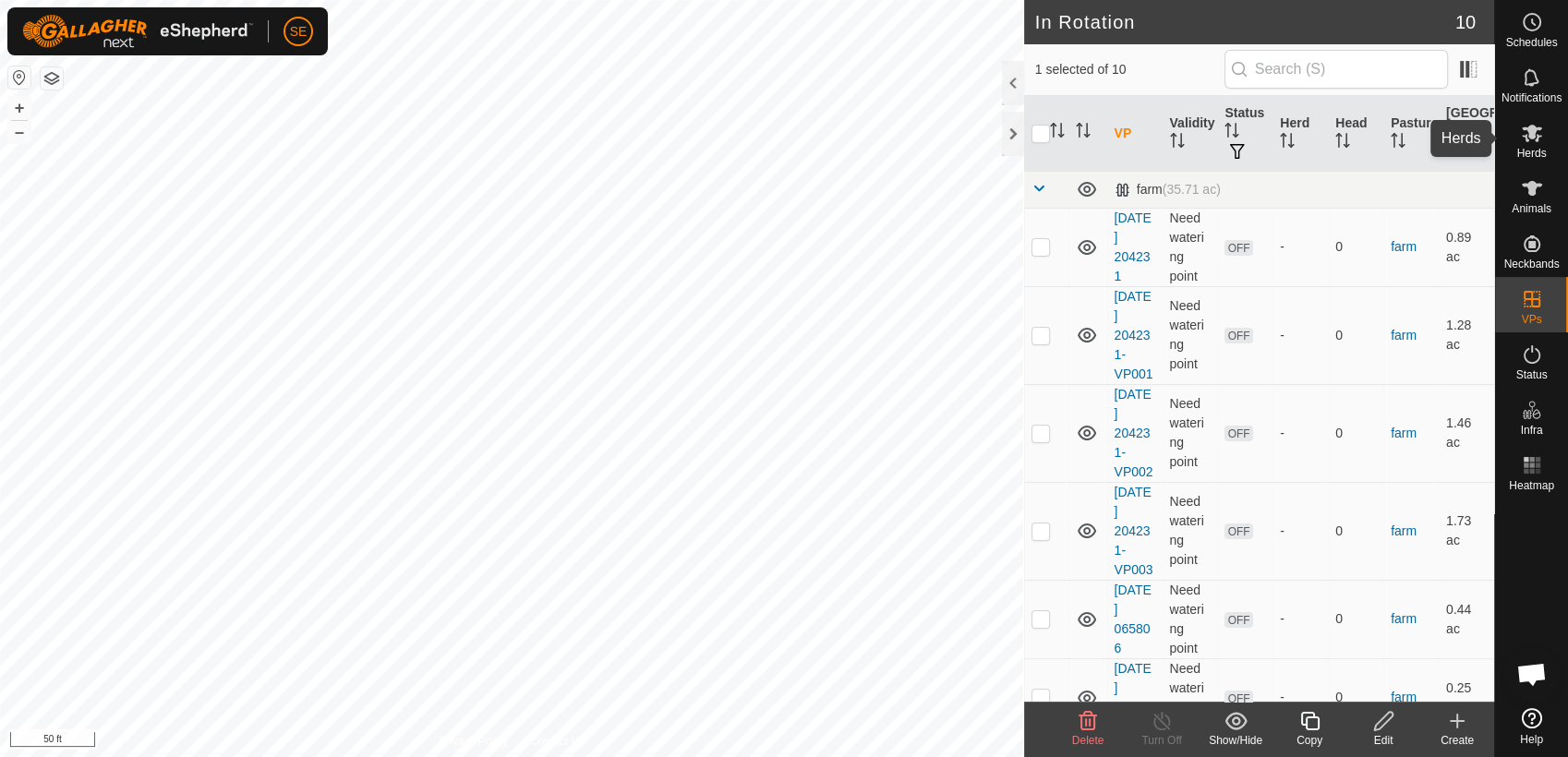
click at [1529, 135] on icon at bounding box center [1531, 133] width 21 height 18
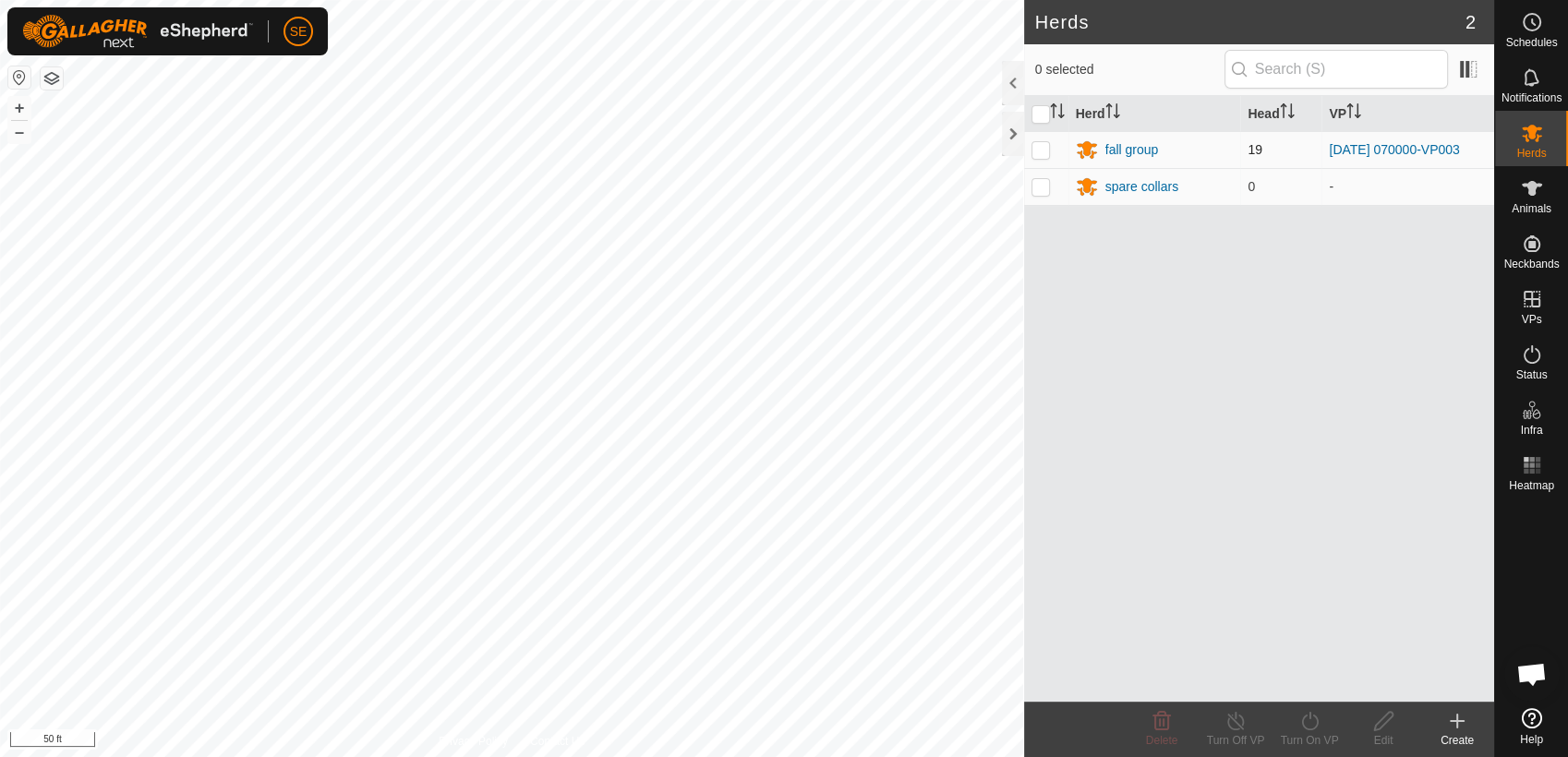
click at [1041, 143] on p-checkbox at bounding box center [1040, 150] width 19 height 15
checkbox input "true"
click at [1300, 721] on icon at bounding box center [1309, 721] width 24 height 23
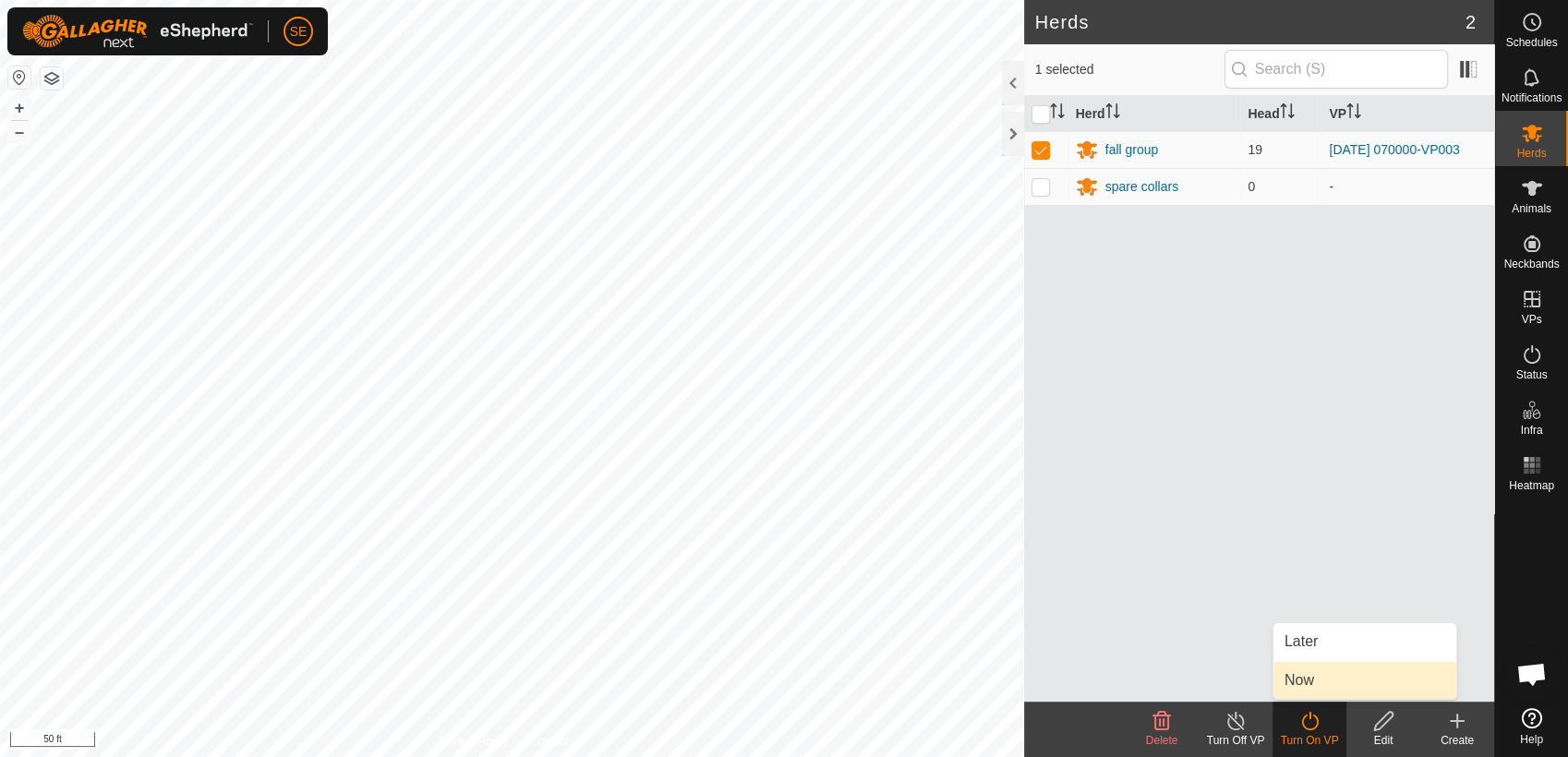
click at [1333, 672] on link "Now" at bounding box center [1364, 680] width 182 height 37
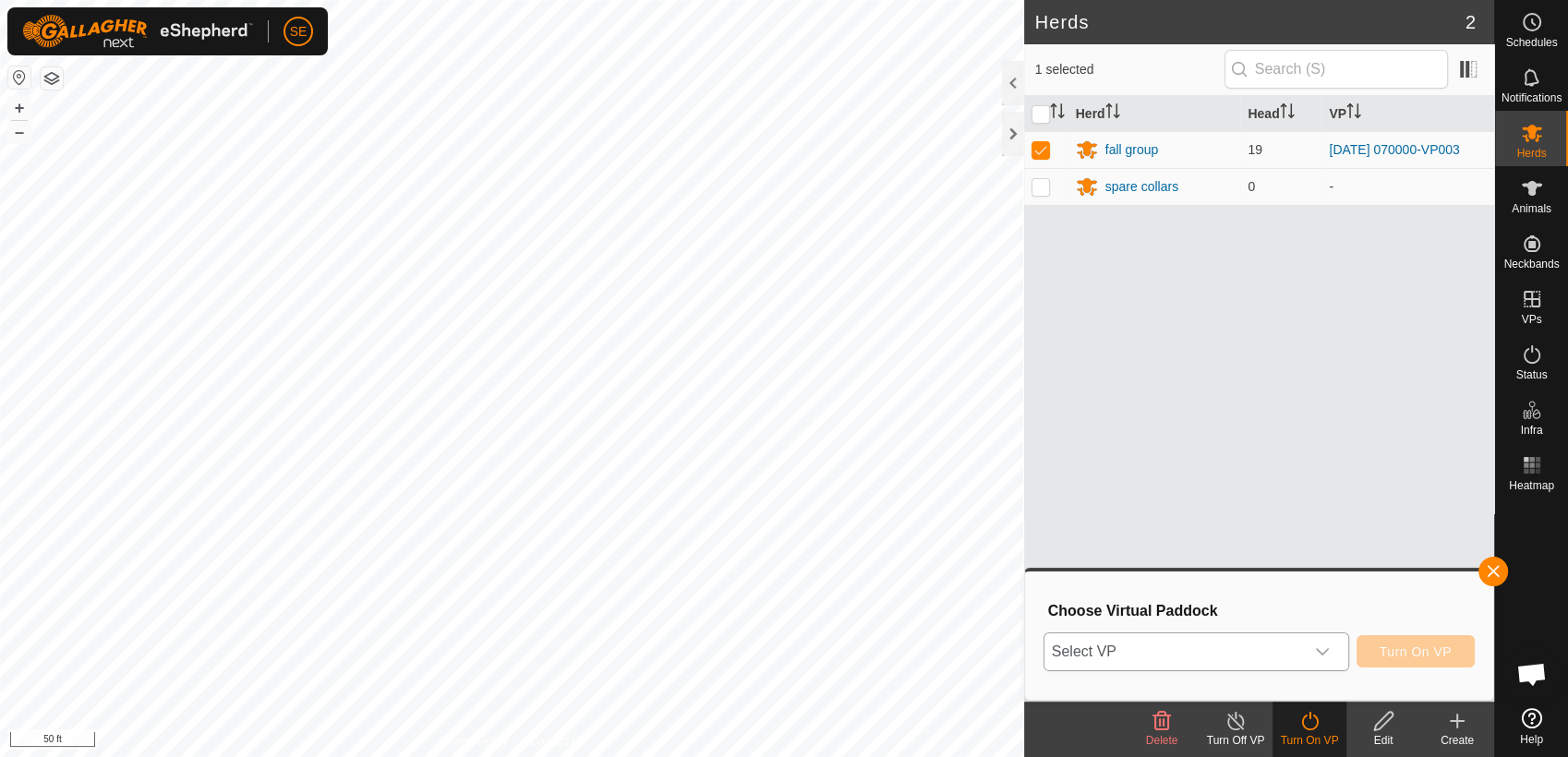
click at [1292, 645] on span "Select VP" at bounding box center [1174, 651] width 260 height 37
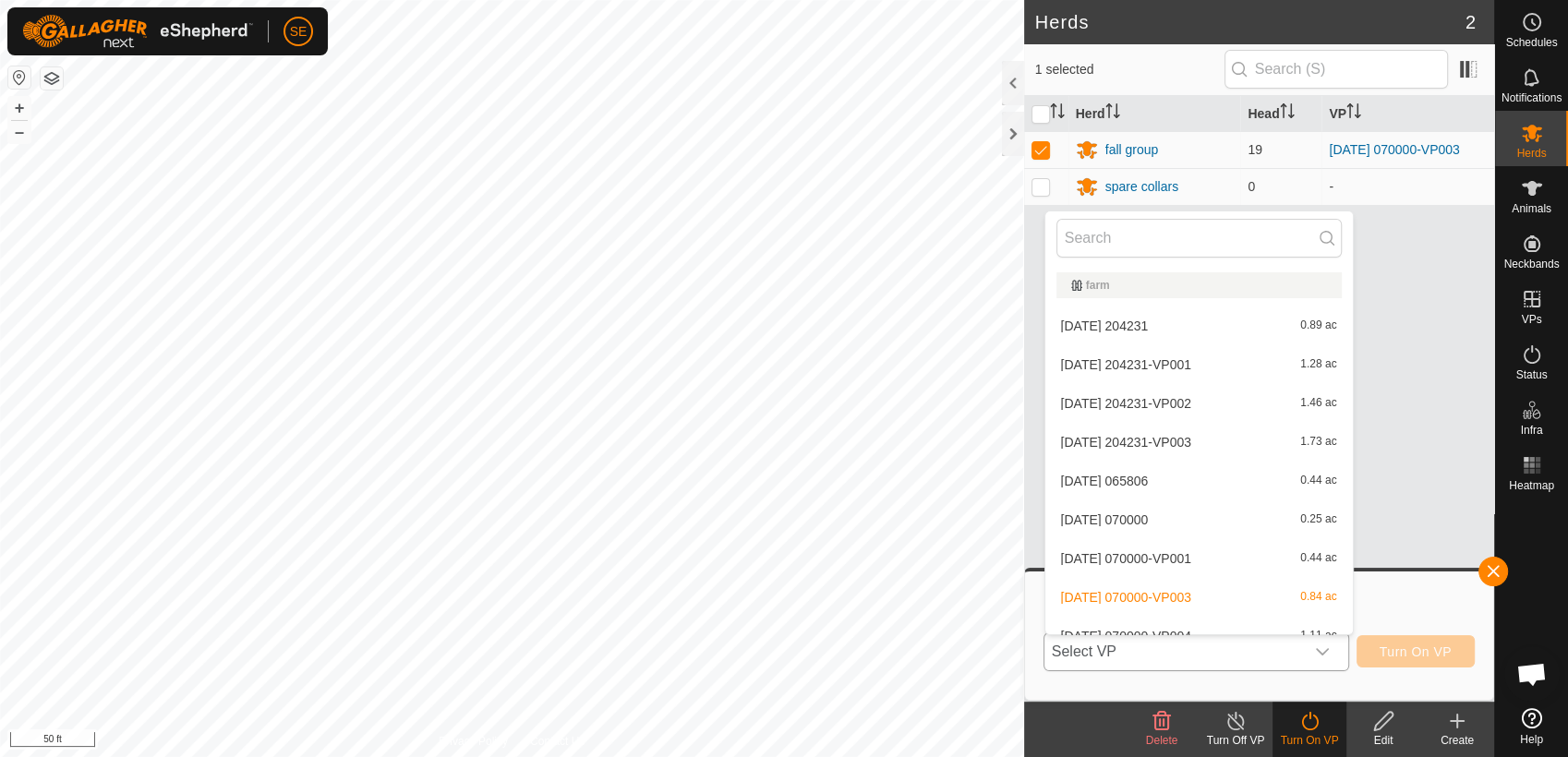
scroll to position [21, 0]
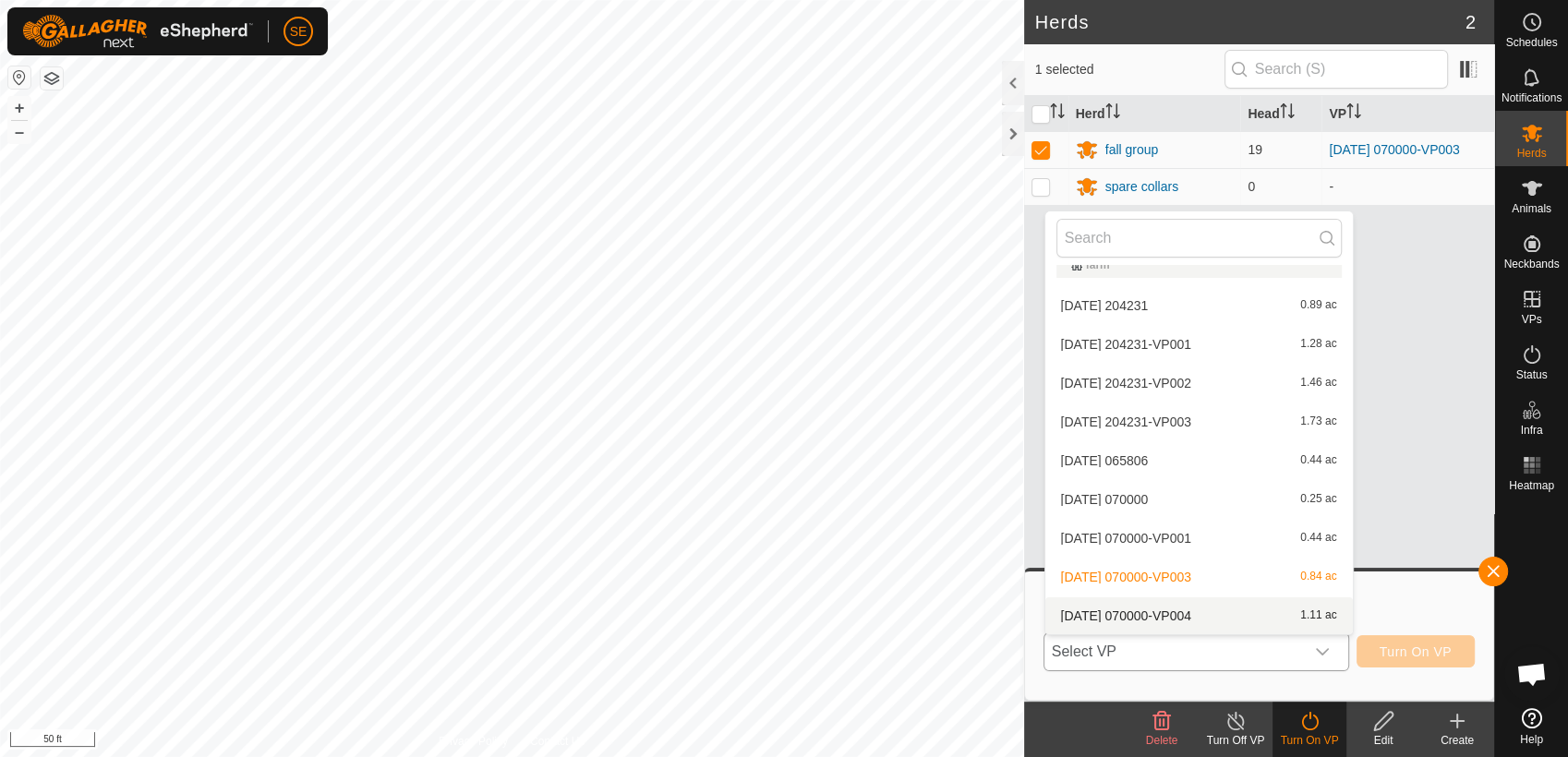
click at [1196, 609] on li "2025-10-09 070000-VP004 1.11 ac" at bounding box center [1198, 615] width 308 height 37
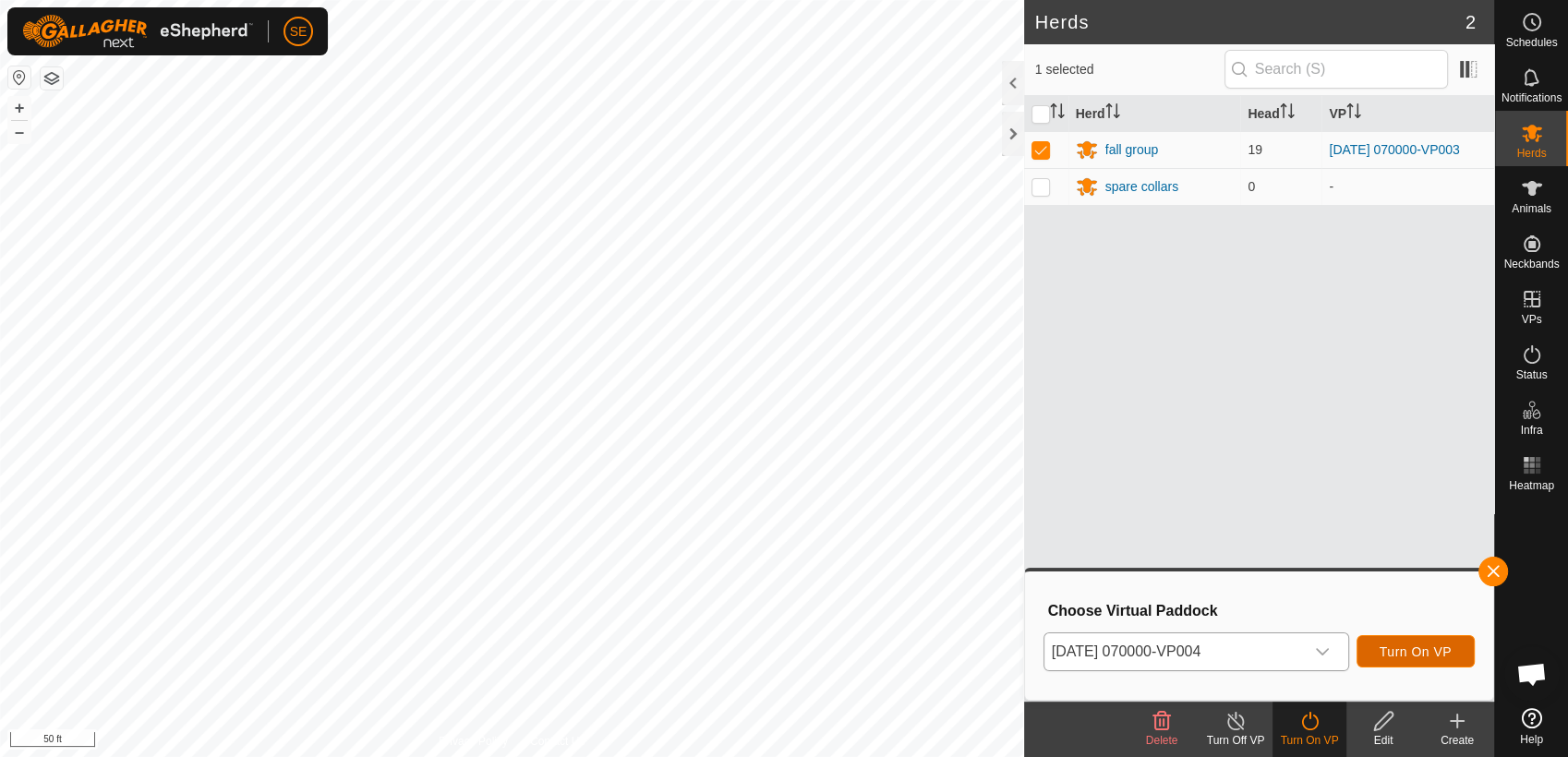
click at [1411, 639] on button "Turn On VP" at bounding box center [1416, 651] width 119 height 32
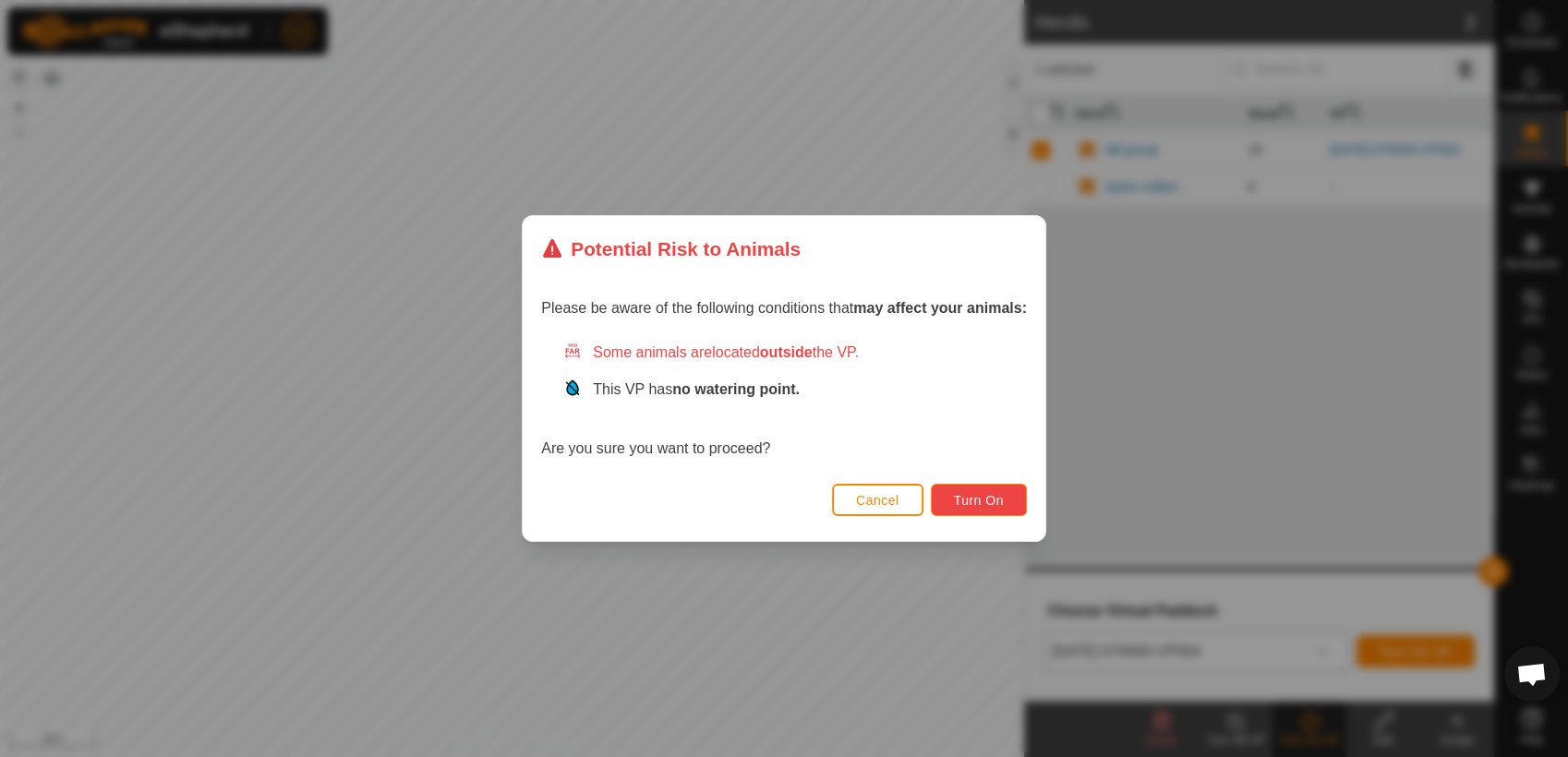
click at [957, 493] on span "Turn On" at bounding box center [978, 500] width 50 height 15
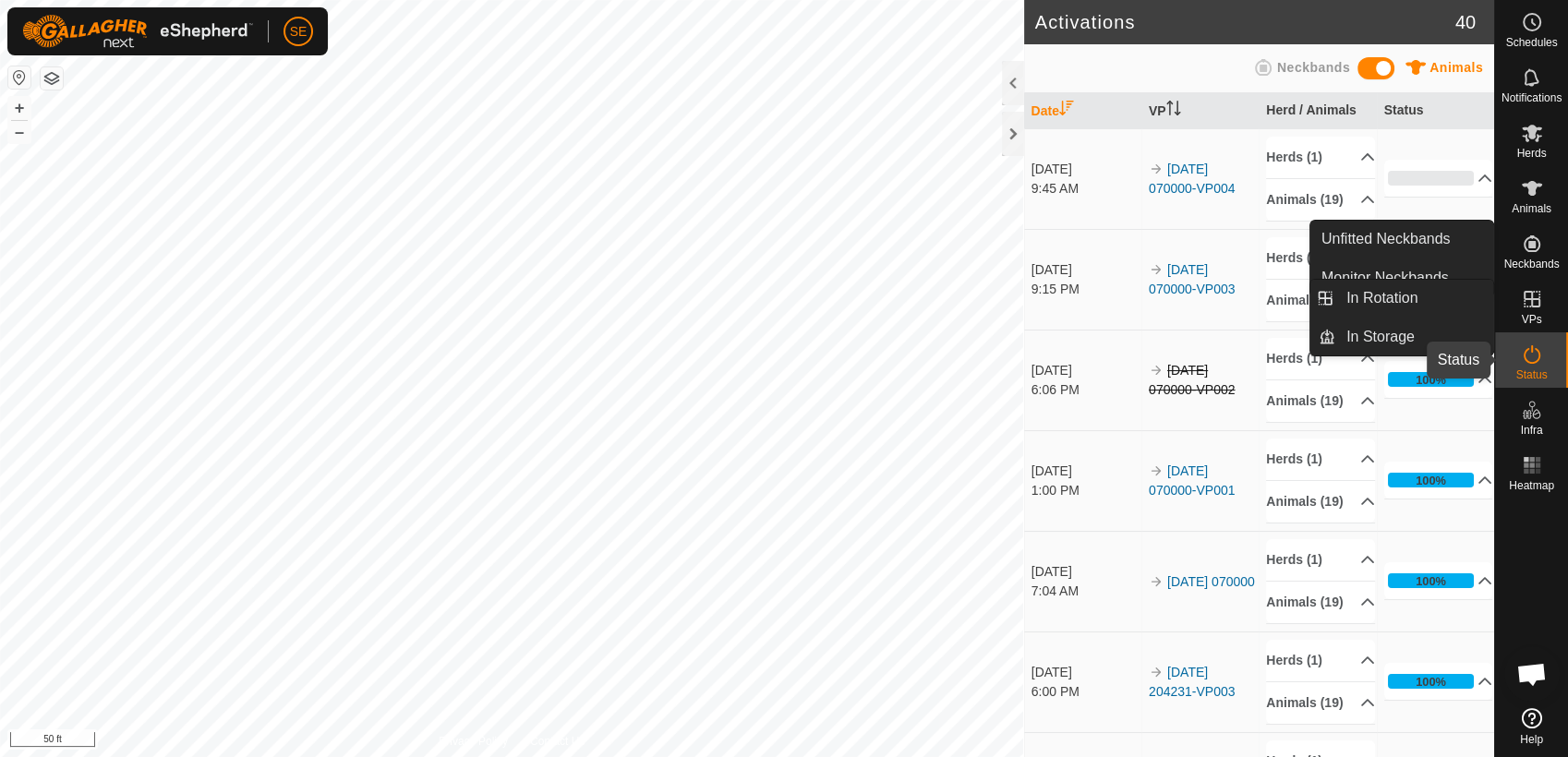
scroll to position [1479, 0]
click at [1542, 370] on span "Status" at bounding box center [1530, 375] width 31 height 11
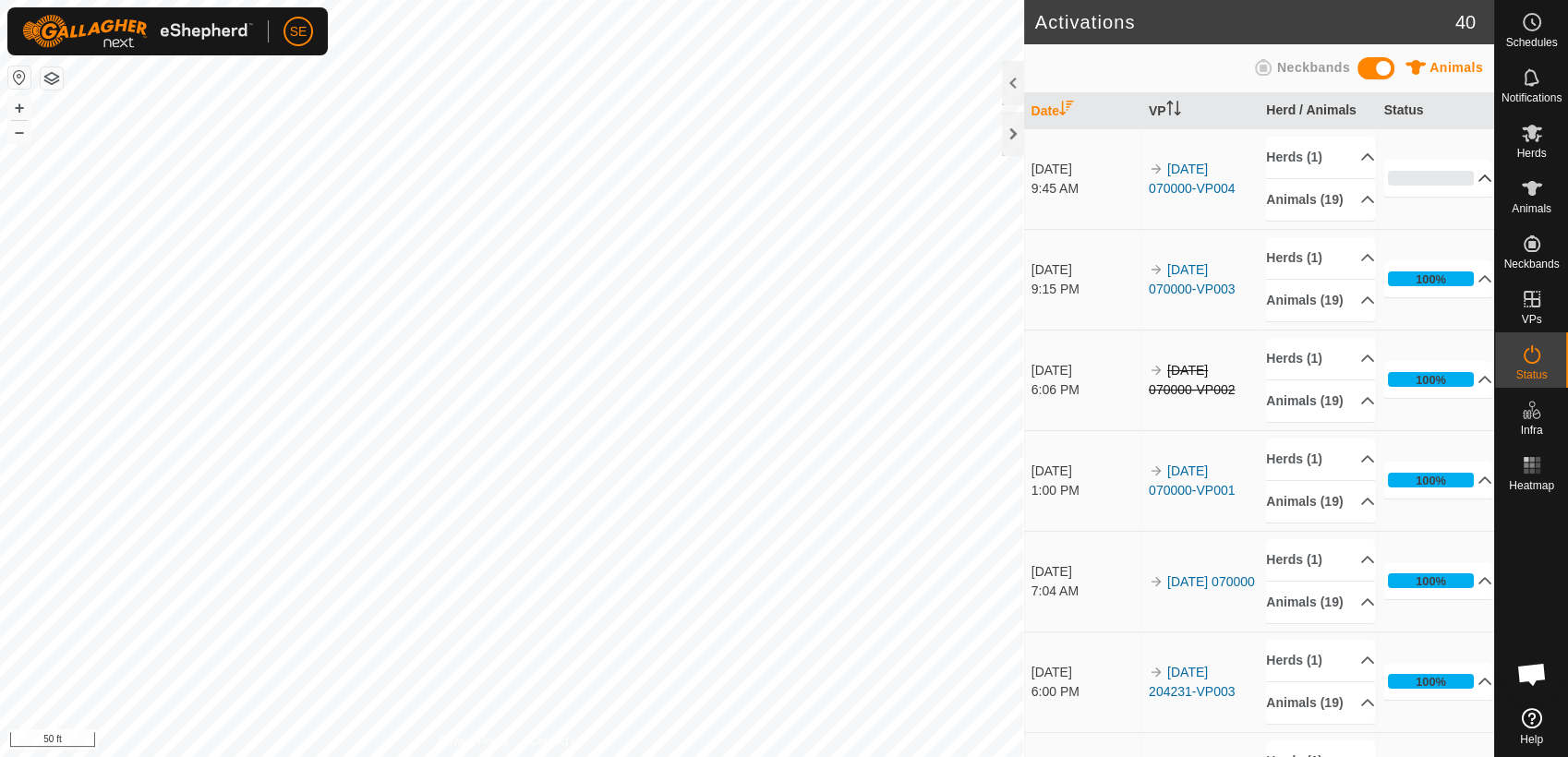
click at [1403, 182] on p-accordion-header "0%" at bounding box center [1438, 178] width 109 height 37
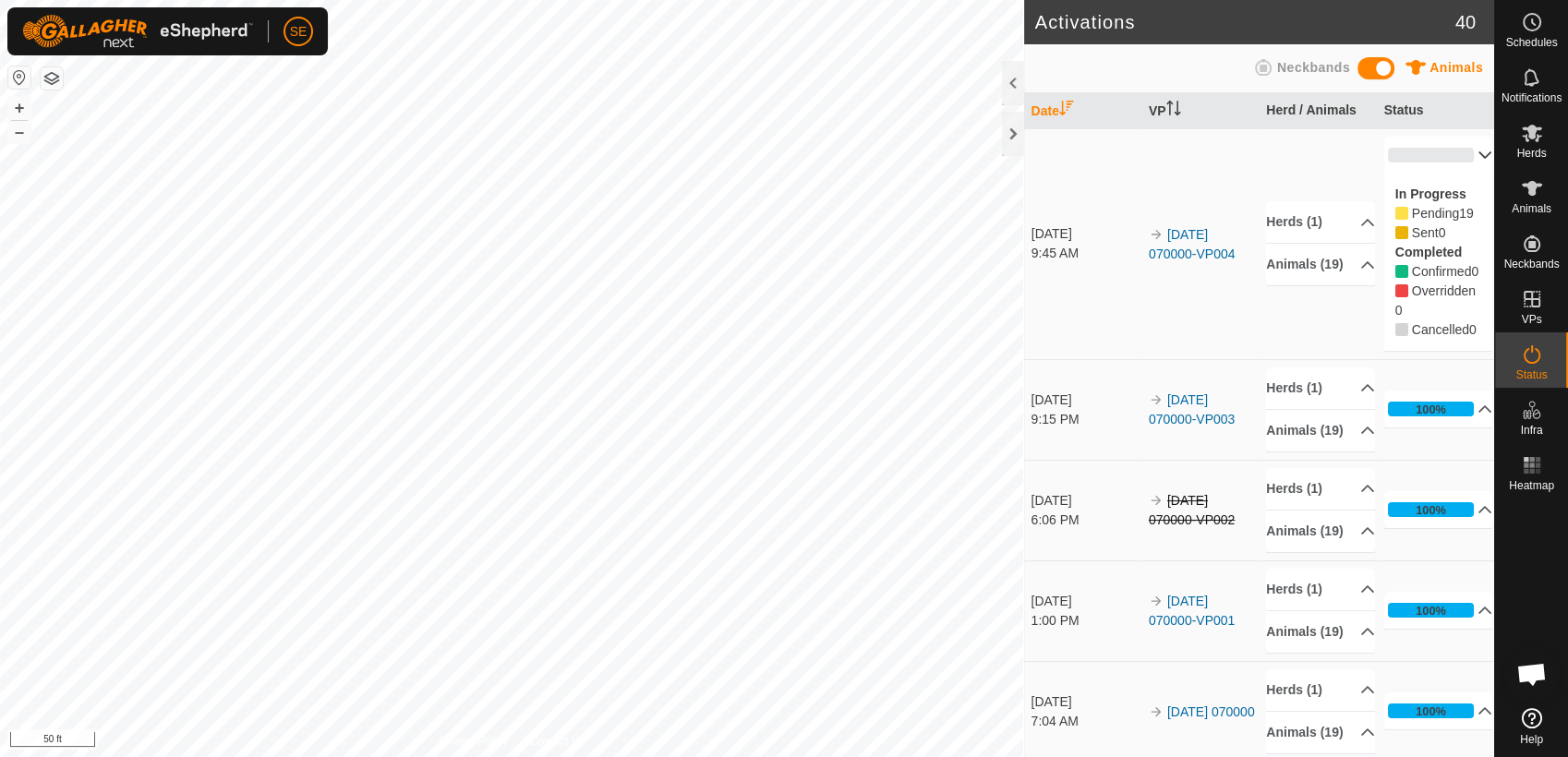
click at [1190, 179] on td "[DATE] 070000-VP004" at bounding box center [1199, 243] width 118 height 230
